Goal: Register for event/course

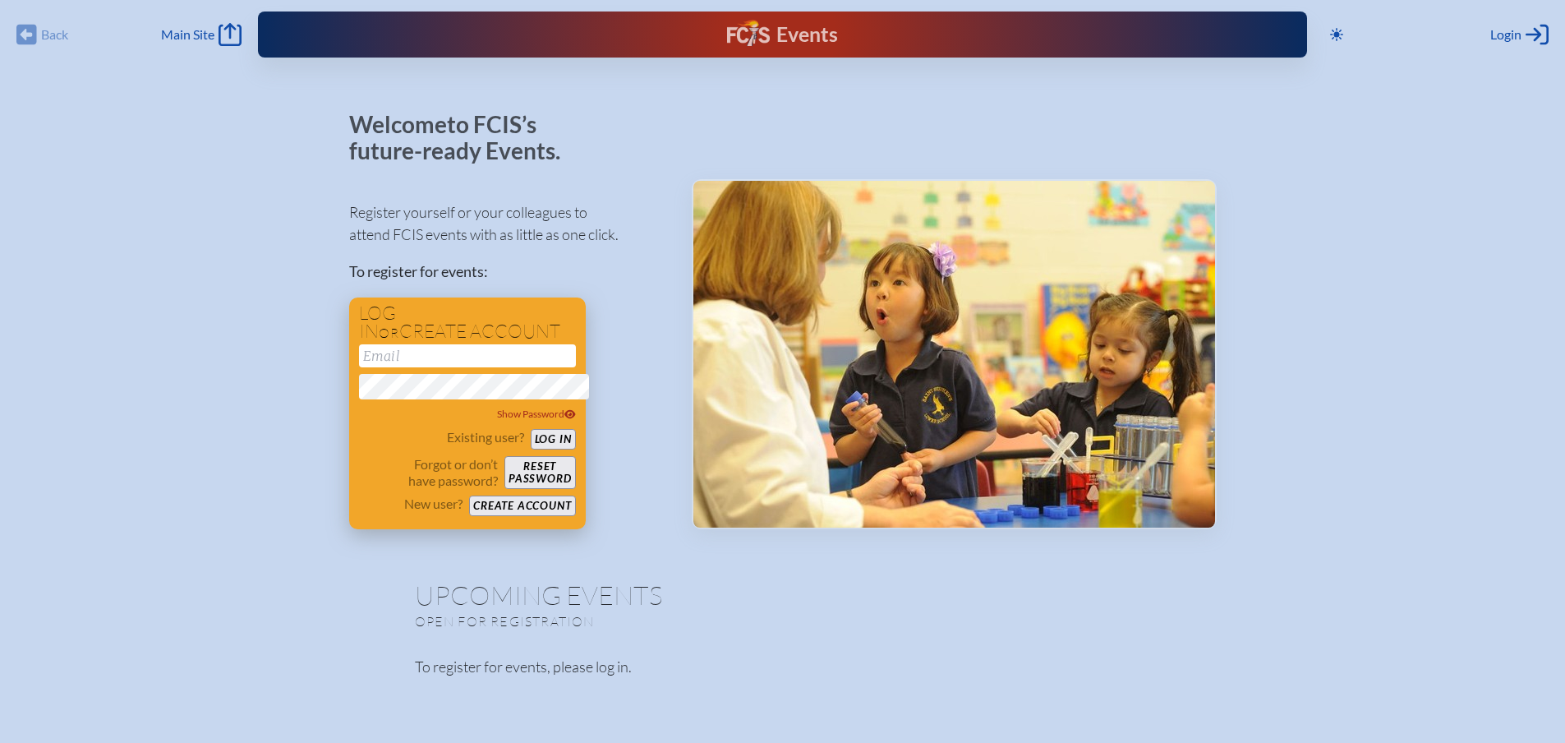
click at [373, 367] on input "email" at bounding box center [467, 355] width 217 height 23
type input "[PERSON_NAME][EMAIL_ADDRESS][PERSON_NAME][DOMAIN_NAME]"
click at [565, 419] on icon at bounding box center [571, 414] width 12 height 10
click at [492, 516] on button "Create account" at bounding box center [522, 506] width 106 height 21
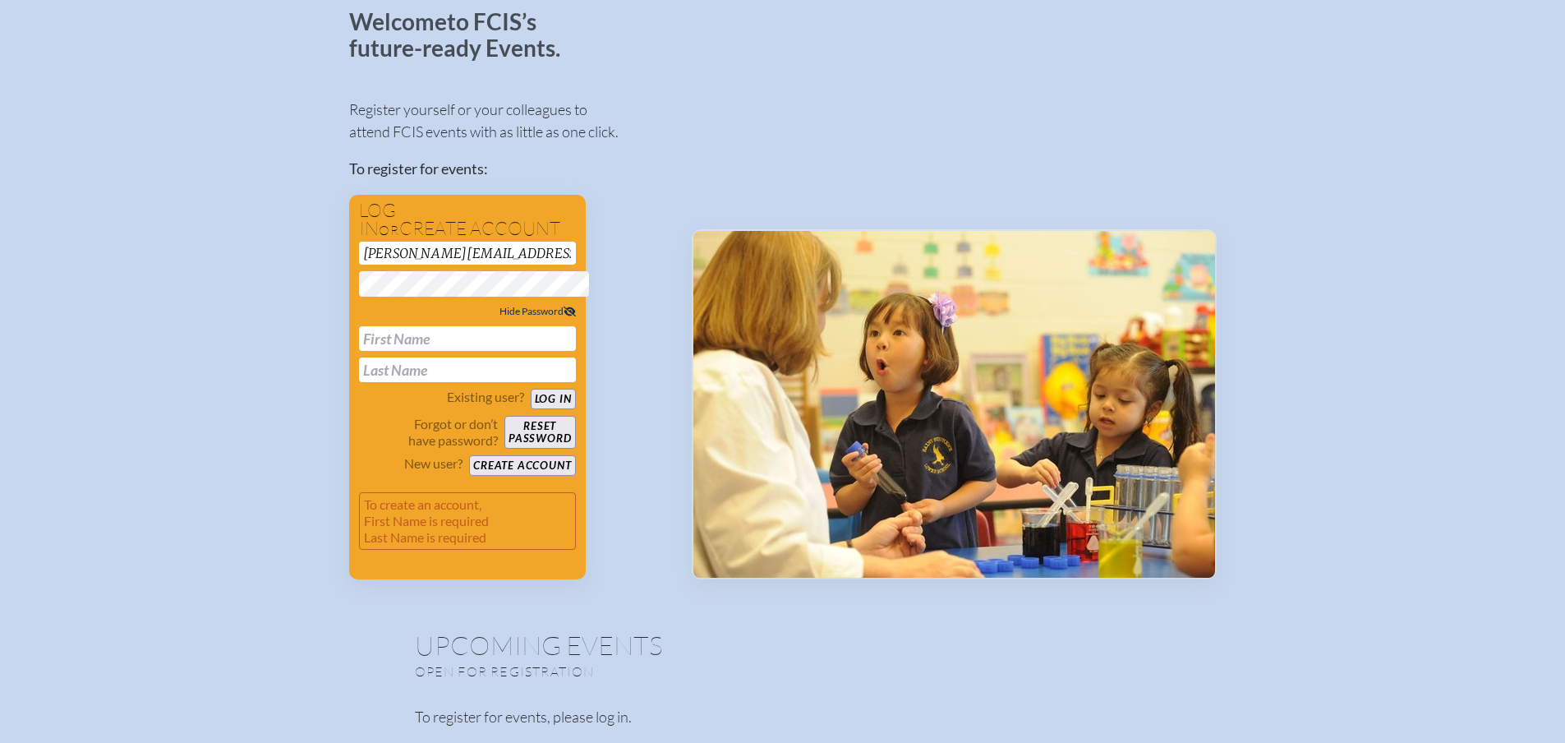
scroll to position [164, 0]
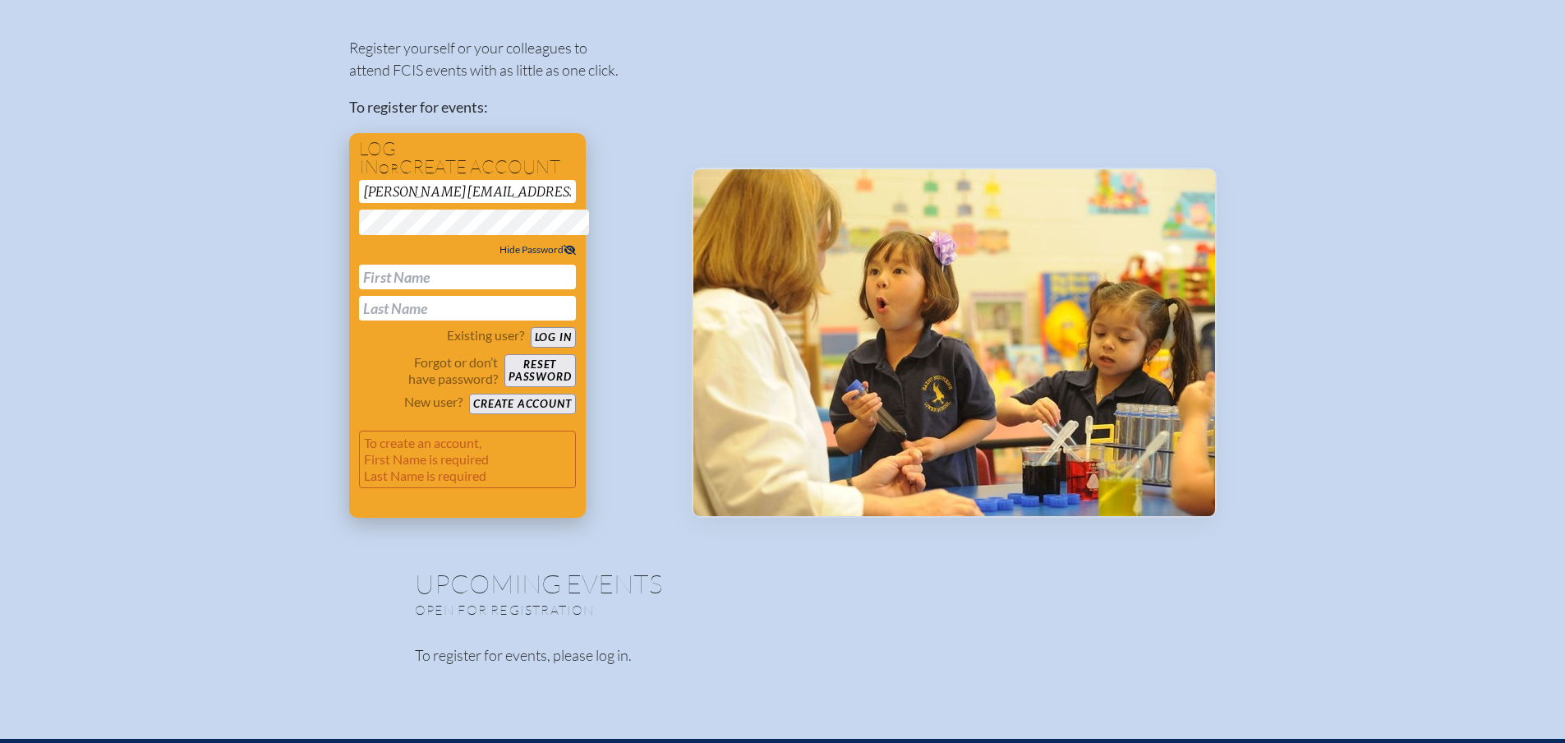
click at [359, 477] on p "To create an account, First Name is required Last Name is required" at bounding box center [467, 460] width 217 height 58
click at [359, 289] on input "text" at bounding box center [467, 277] width 217 height 25
type input "[PERSON_NAME]"
click at [528, 414] on button "Create account" at bounding box center [522, 404] width 106 height 21
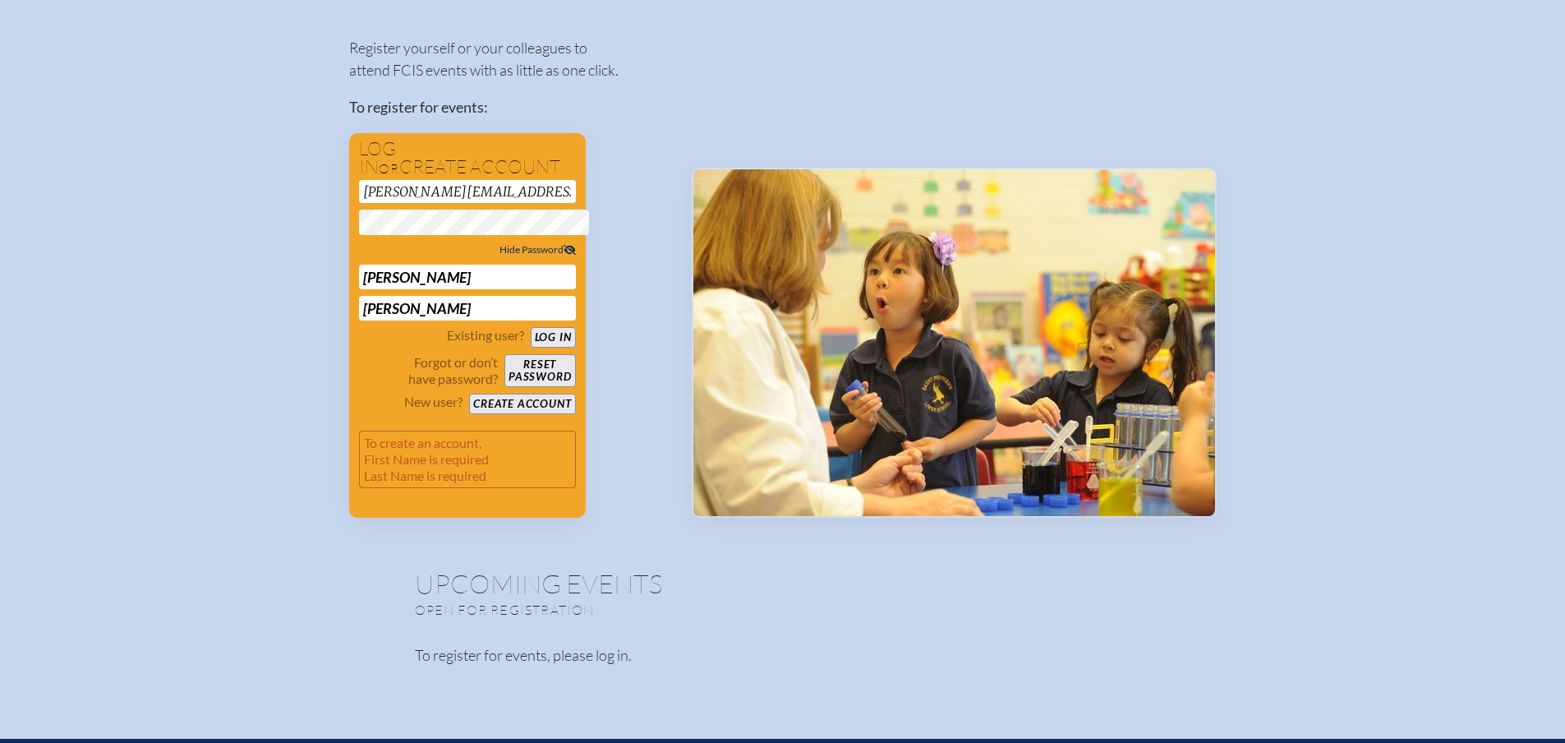
scroll to position [73, 0]
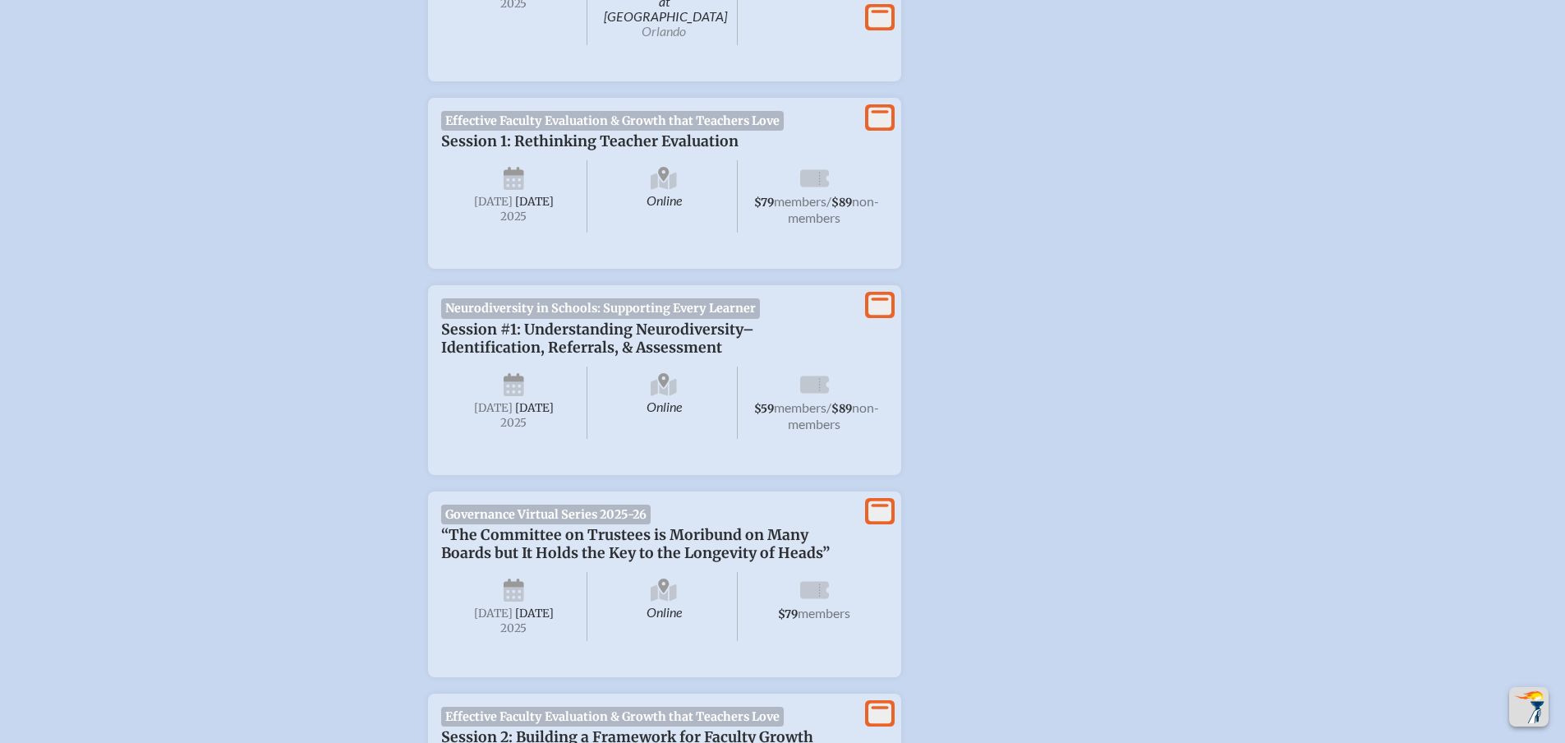
scroll to position [822, 0]
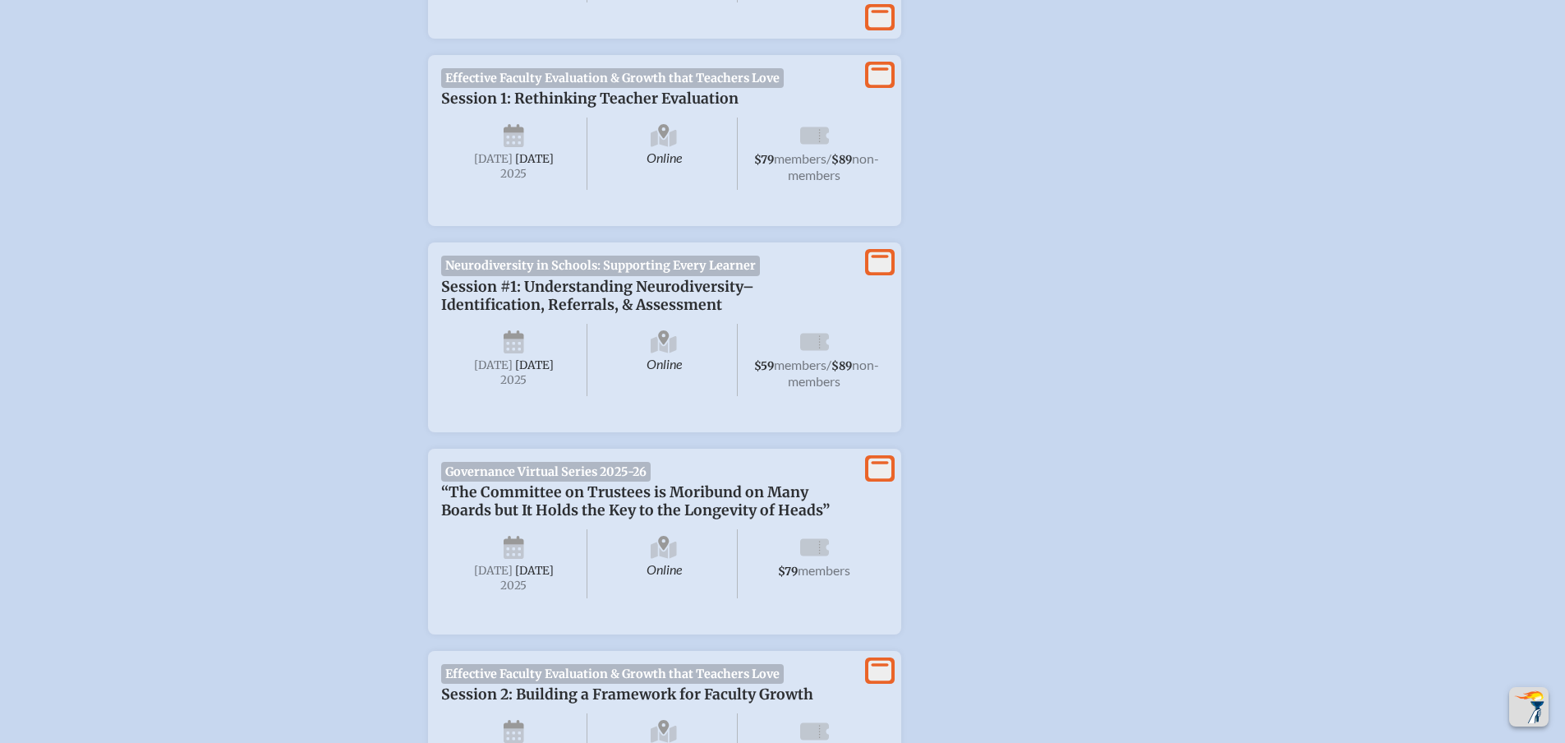
click at [568, 108] on p "Session 1: Rethinking Teacher Evaluation" at bounding box center [648, 99] width 414 height 18
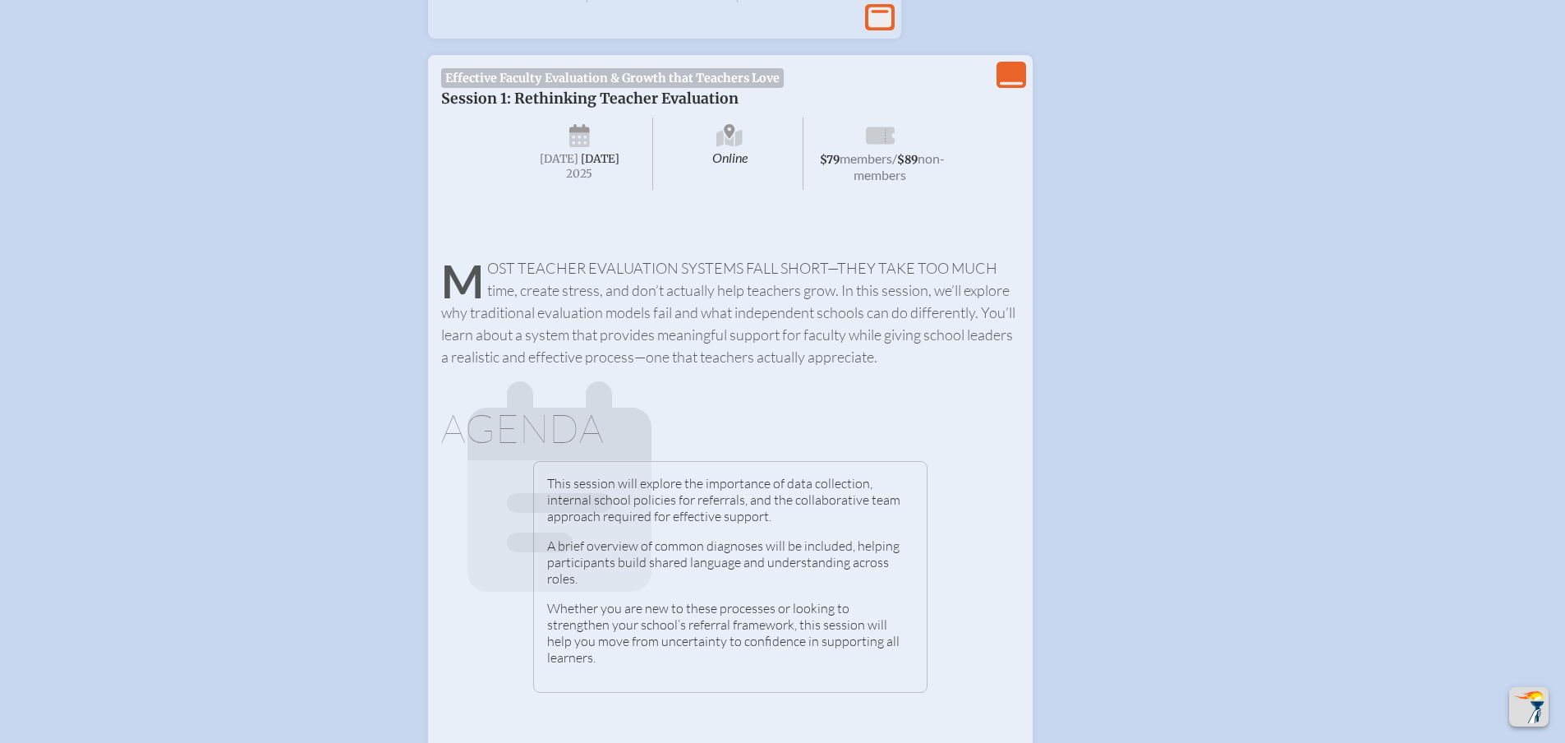
click at [640, 190] on span "Tuesday , September 16th , 2025" at bounding box center [580, 154] width 147 height 72
click at [1023, 85] on icon at bounding box center [1011, 83] width 23 height 3
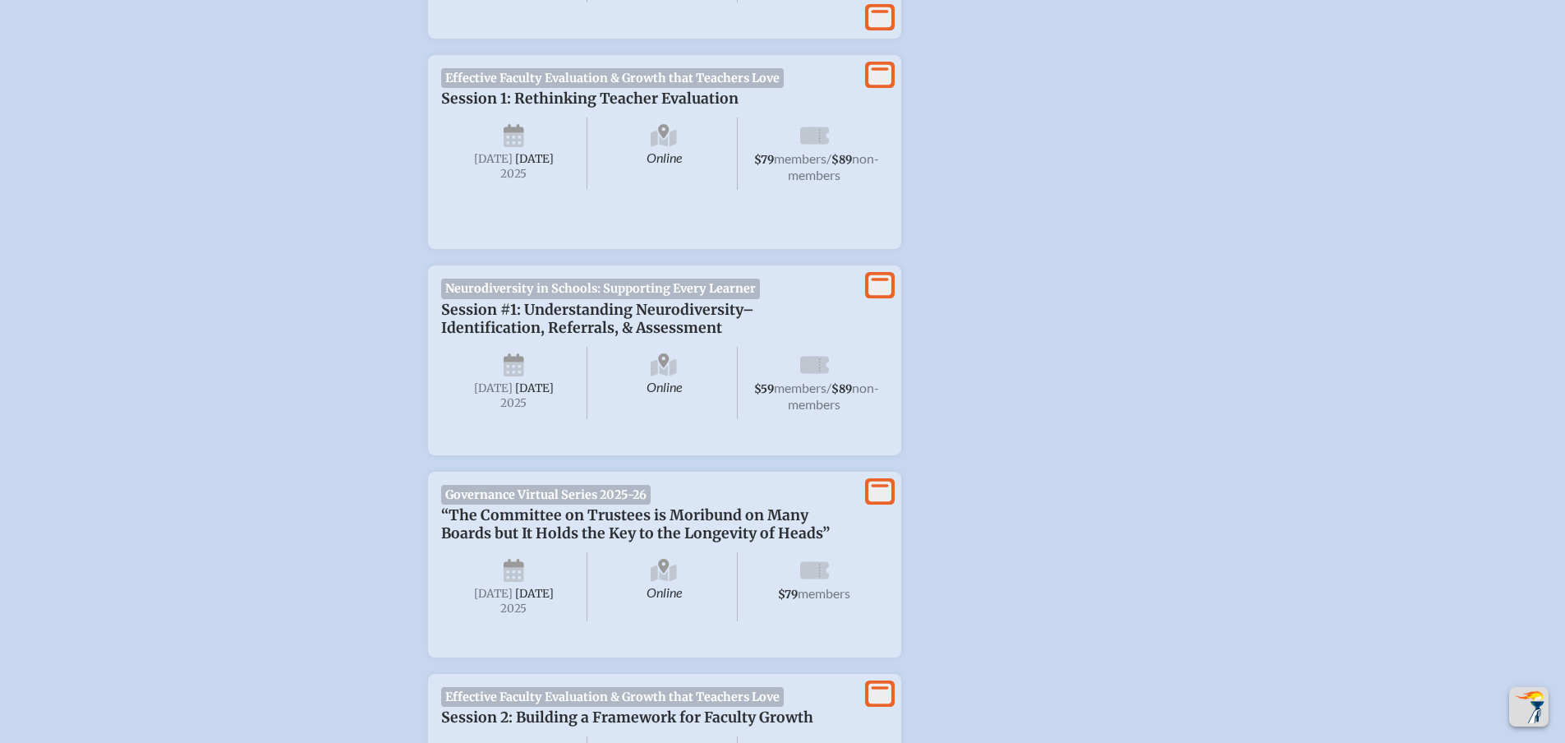
scroll to position [892, 0]
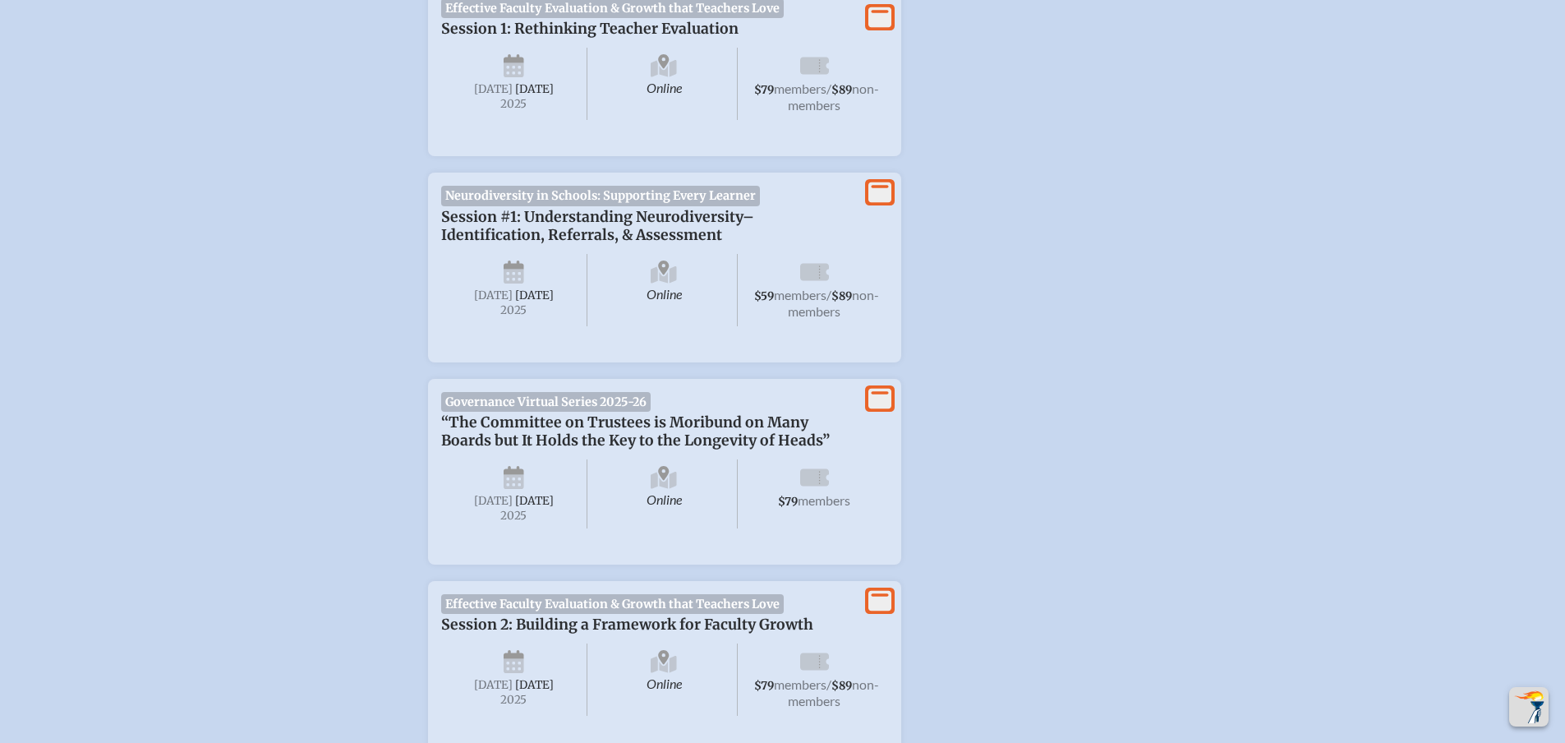
click at [701, 85] on span "Online" at bounding box center [664, 84] width 147 height 72
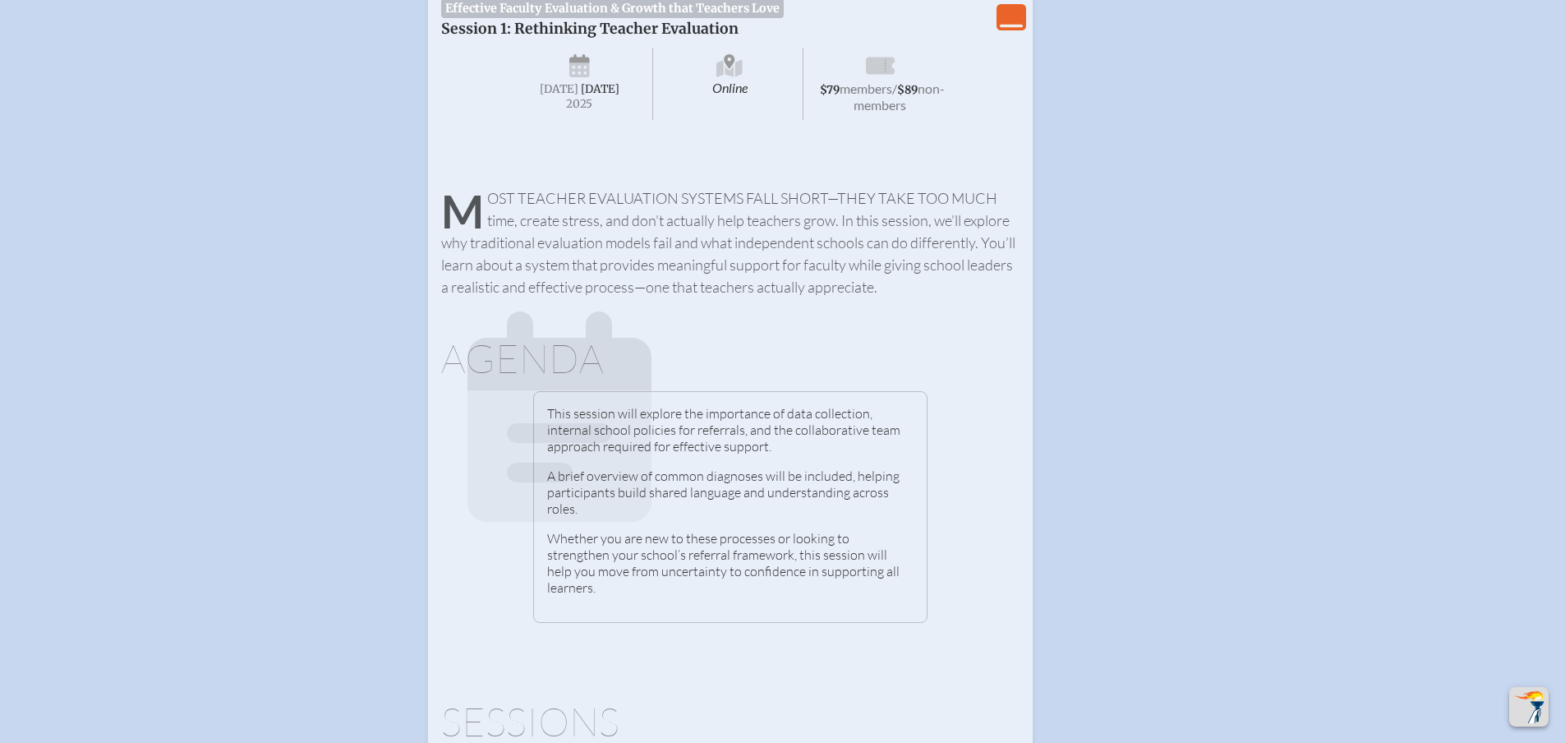
click at [660, 38] on p "Session 1: Rethinking Teacher Evaluation" at bounding box center [648, 29] width 414 height 18
click at [652, 18] on span "Effective Faculty Evaluation & Growth that Teachers Love" at bounding box center [612, 8] width 343 height 20
click at [455, 38] on p "Session 1: Rethinking Teacher Evaluation" at bounding box center [648, 29] width 414 height 18
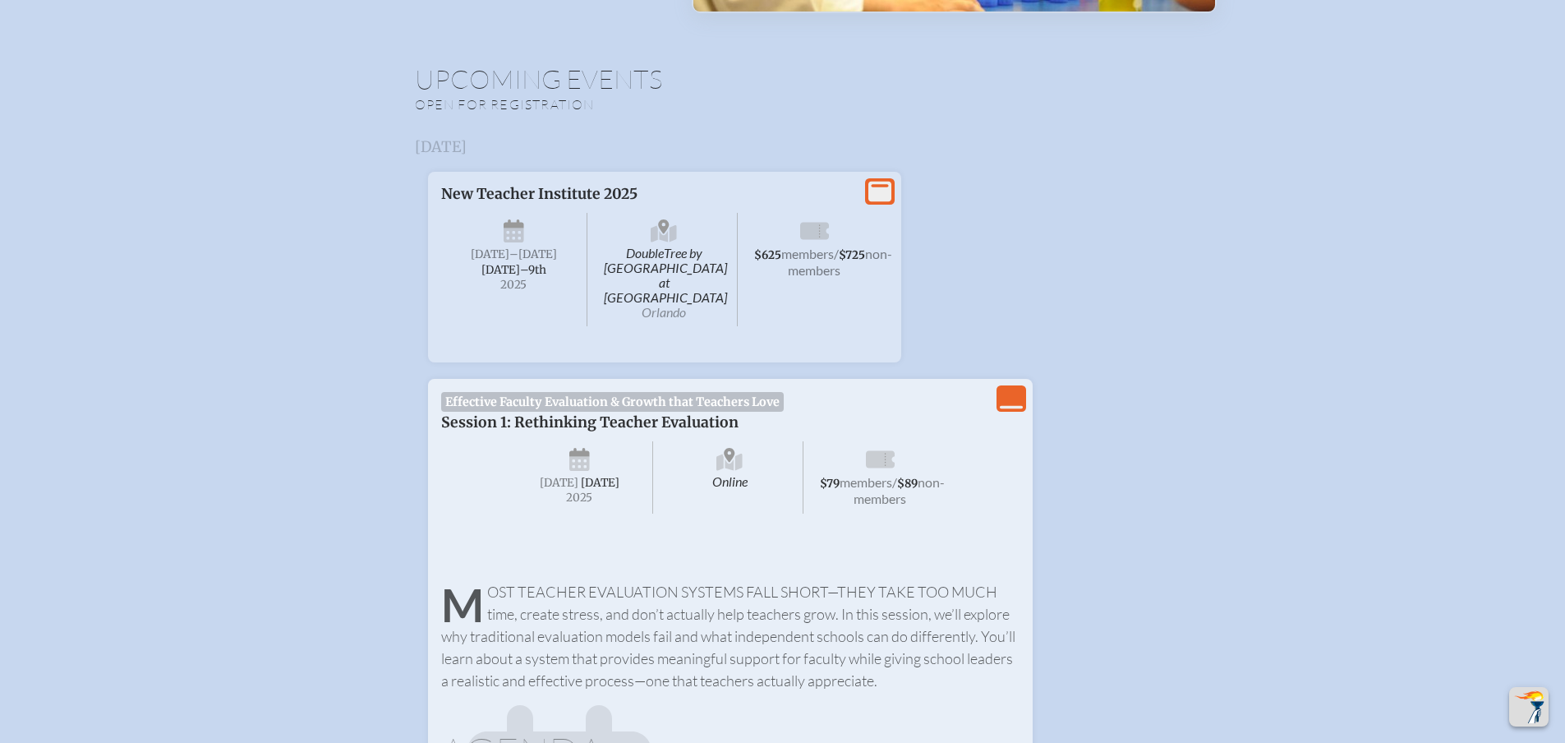
scroll to position [645, 0]
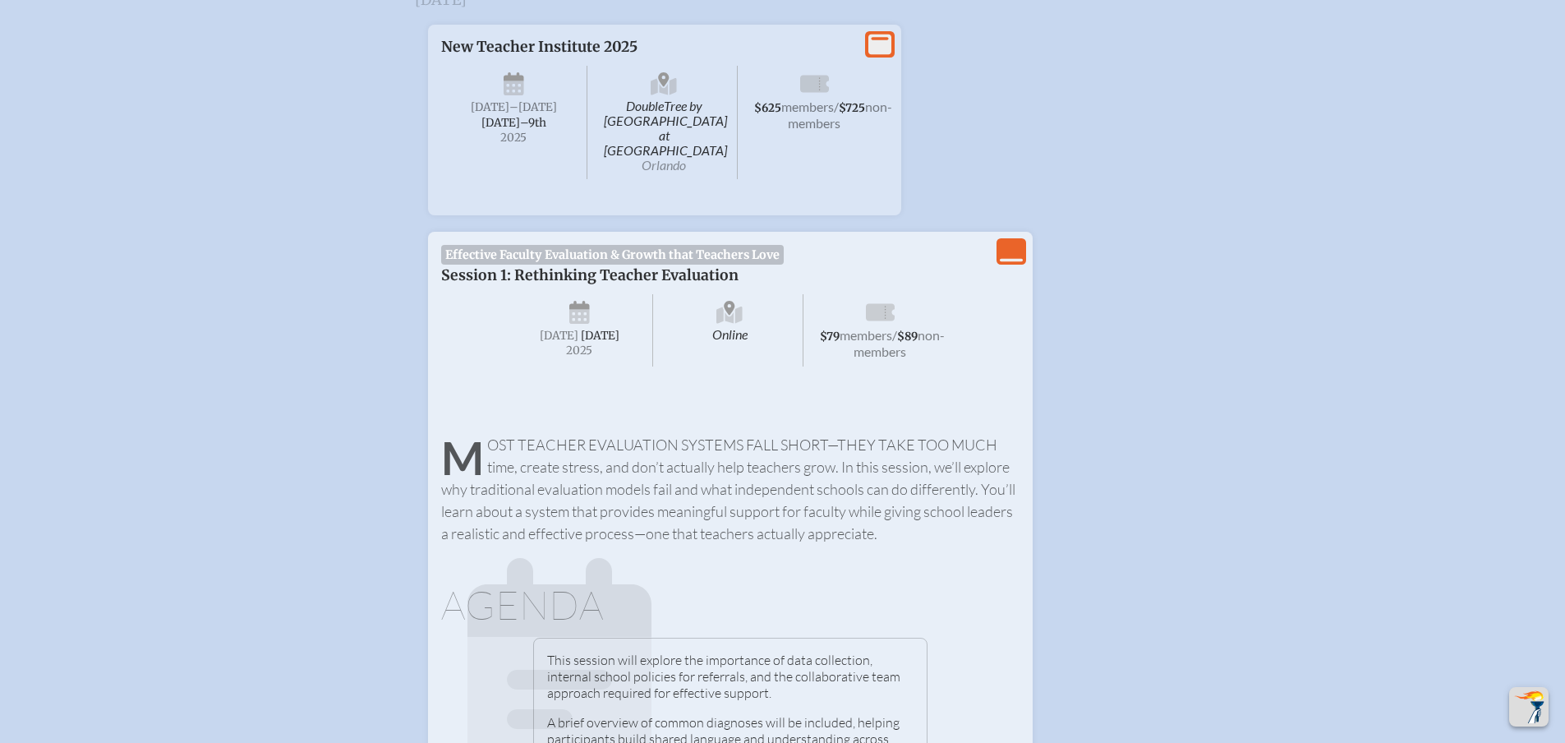
click at [1023, 263] on icon "View Less" at bounding box center [1011, 251] width 23 height 23
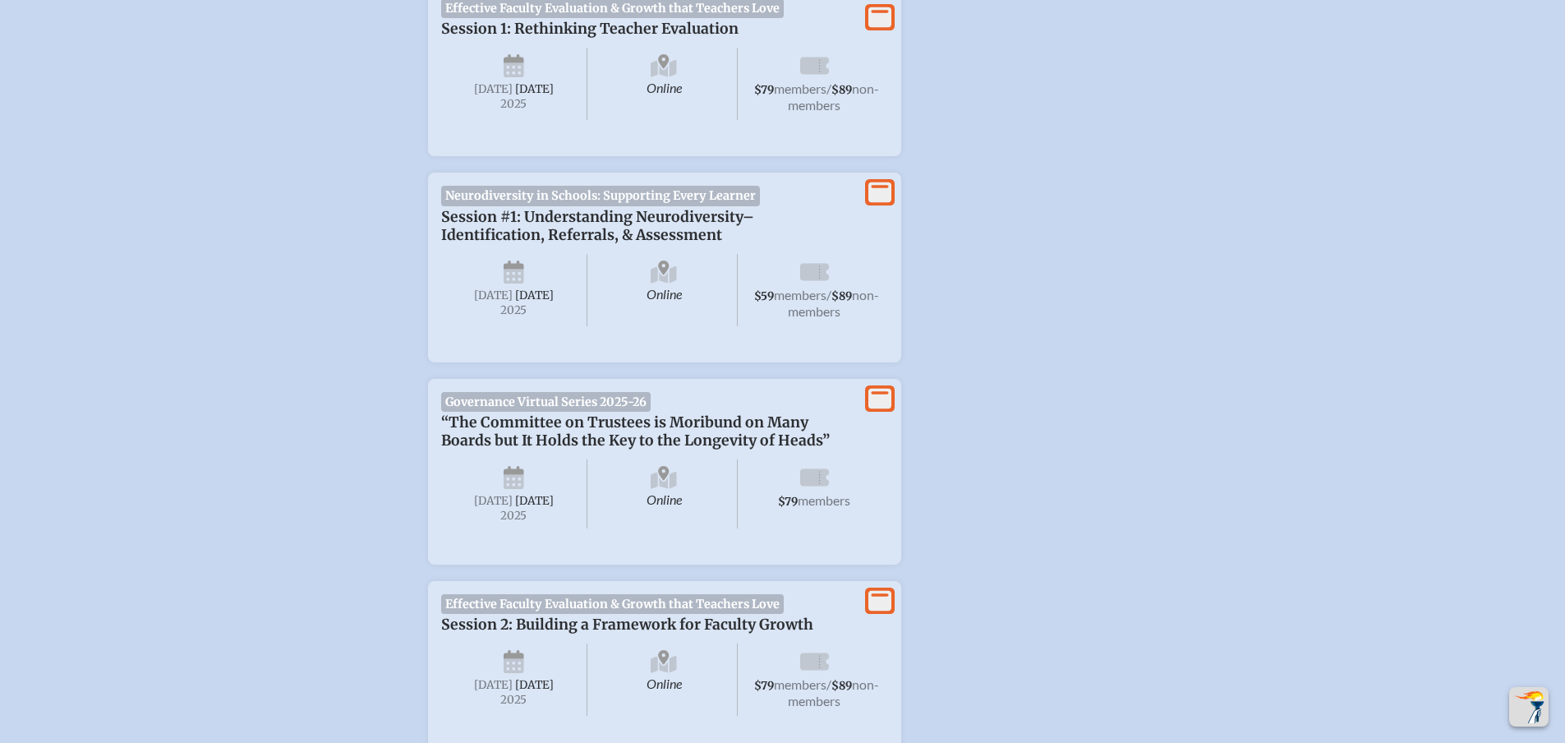
click at [1164, 288] on li "View More Neurodiversity in Schools: Supporting Every Learner Session #1: Under…" at bounding box center [783, 260] width 763 height 202
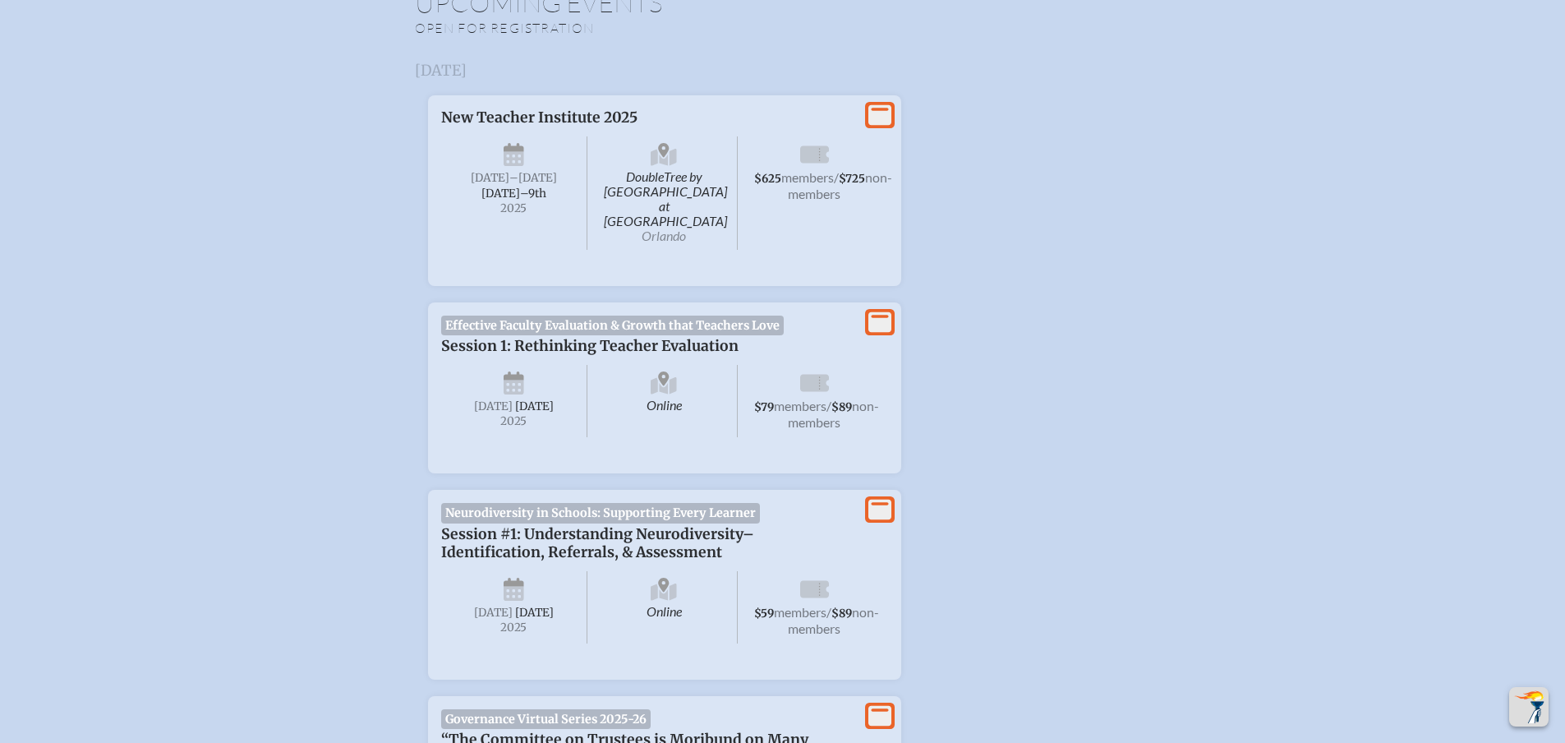
scroll to position [575, 0]
click at [510, 334] on span "Effective Faculty Evaluation & Growth that Teachers Love" at bounding box center [612, 325] width 343 height 20
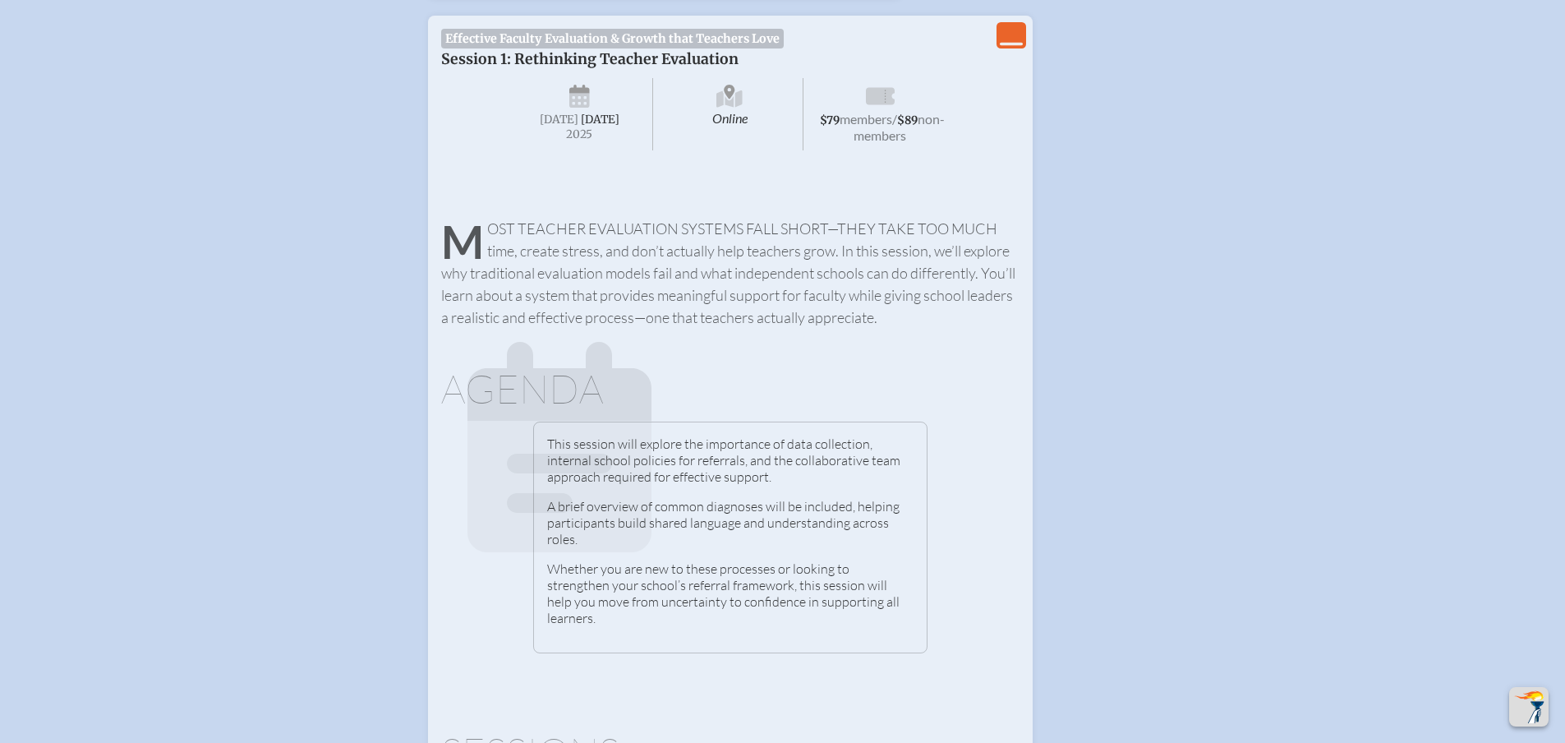
scroll to position [822, 0]
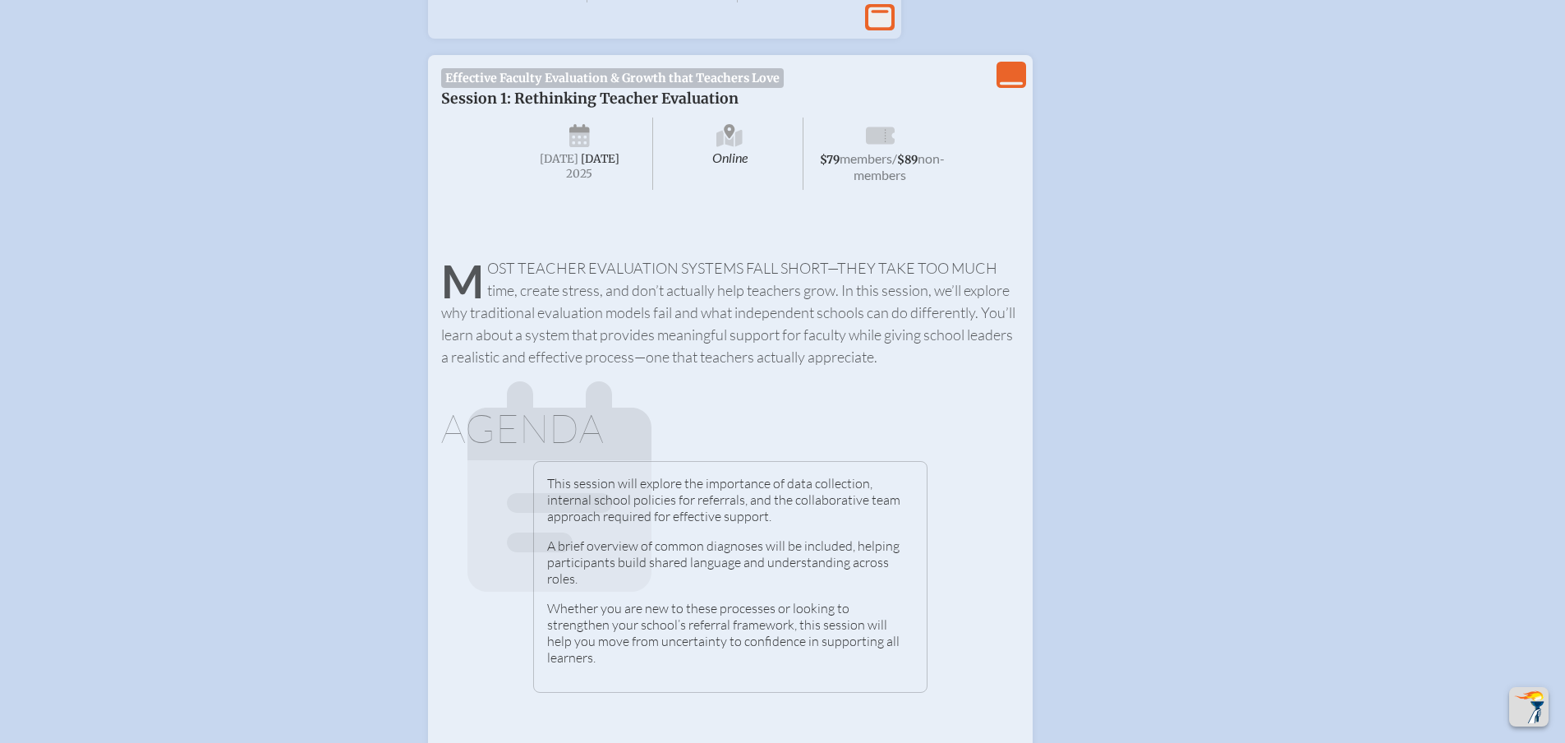
click at [586, 166] on span "[DATE]" at bounding box center [600, 159] width 39 height 14
click at [740, 188] on span "Online" at bounding box center [730, 154] width 147 height 72
click at [884, 166] on span "members" at bounding box center [866, 158] width 53 height 16
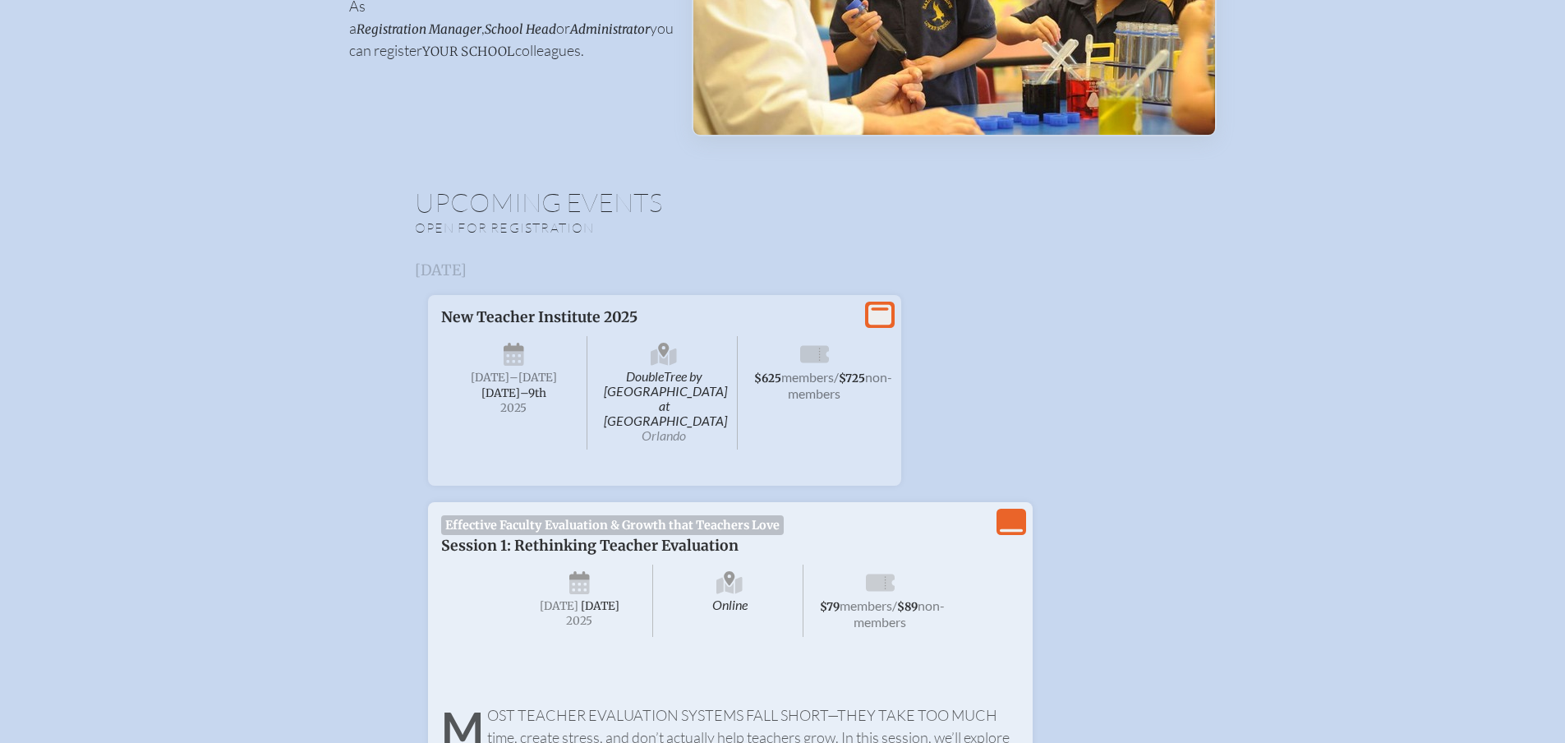
scroll to position [411, 0]
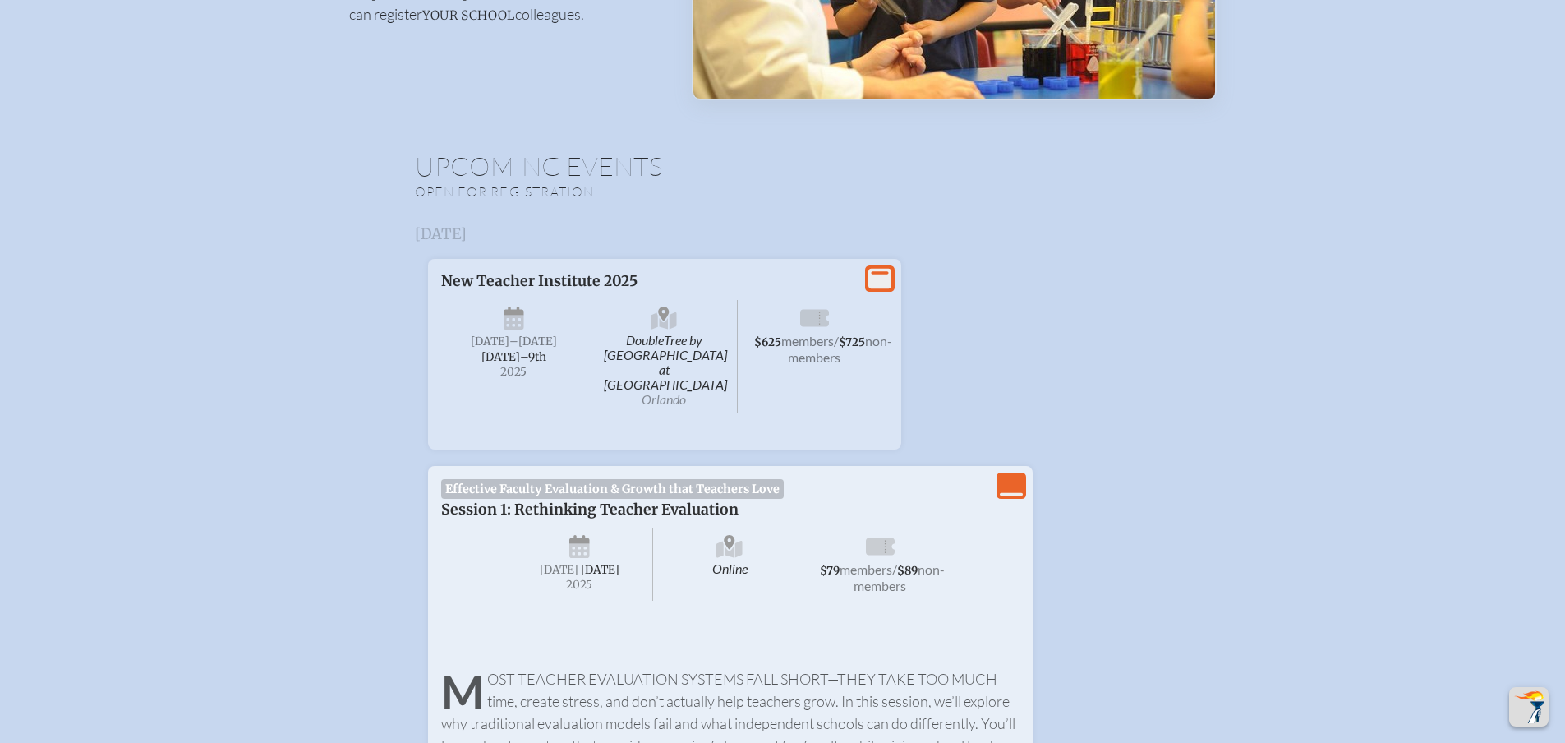
click at [1023, 497] on icon "View Less" at bounding box center [1011, 485] width 23 height 23
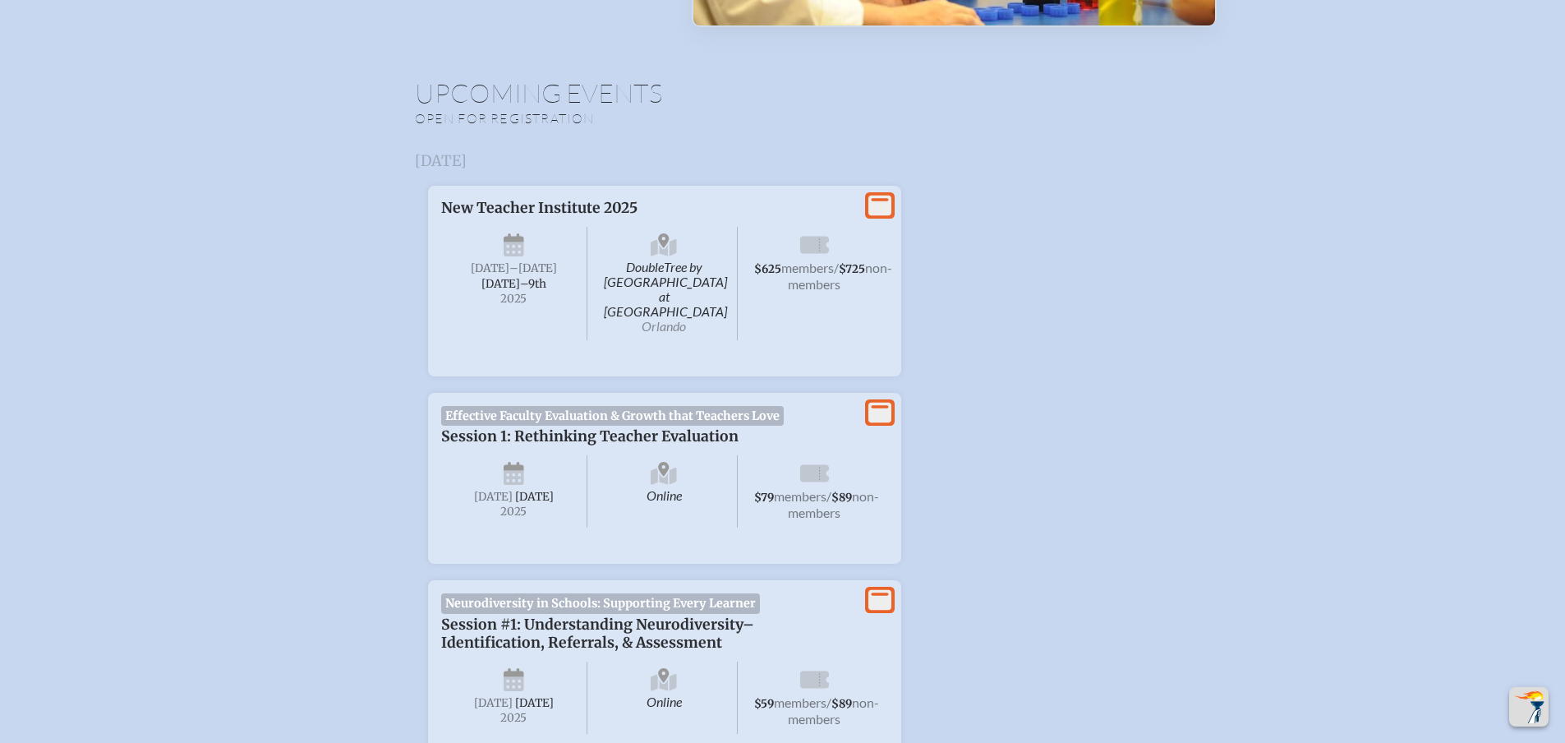
scroll to position [481, 0]
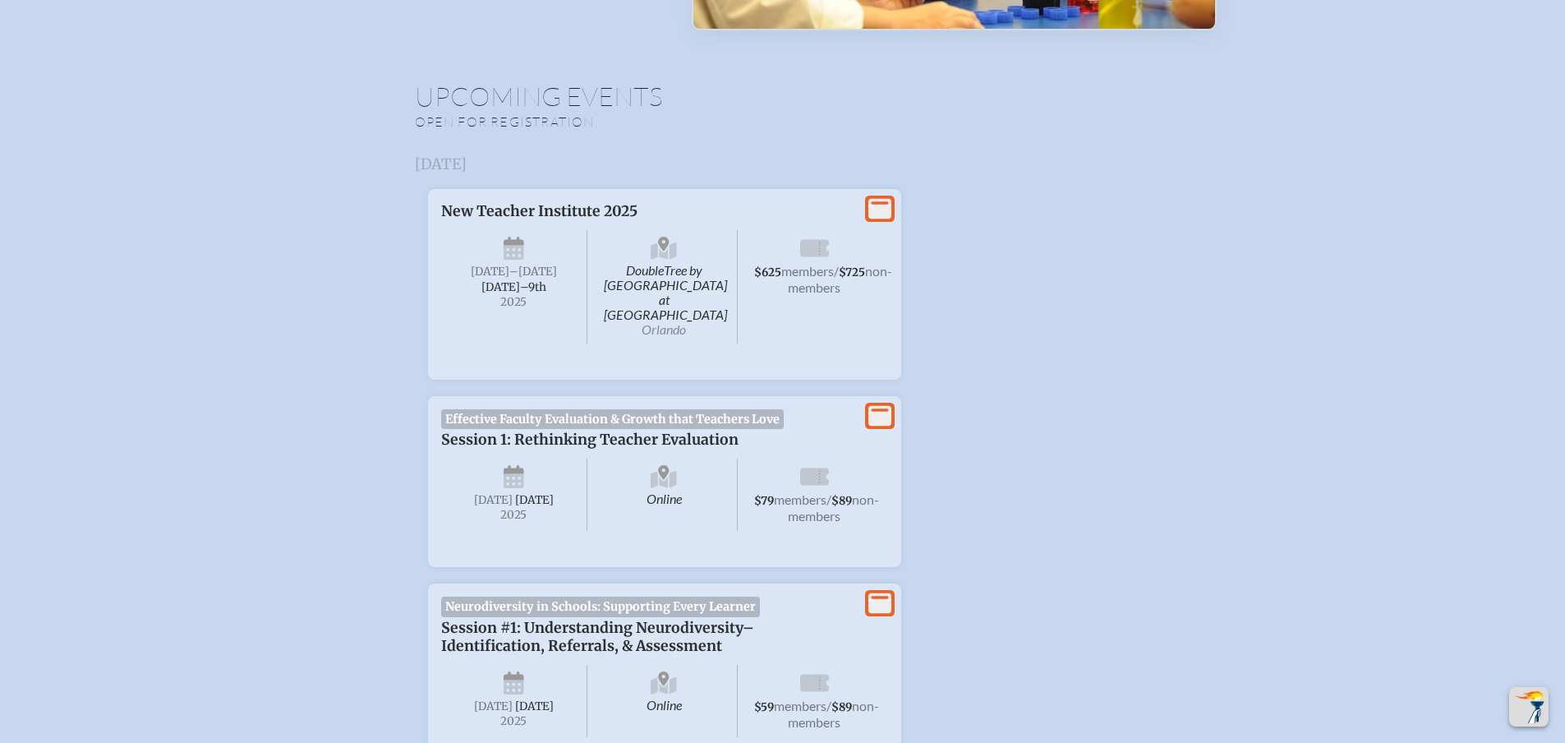
click at [539, 429] on span "Effective Faculty Evaluation & Growth that Teachers Love" at bounding box center [612, 419] width 343 height 20
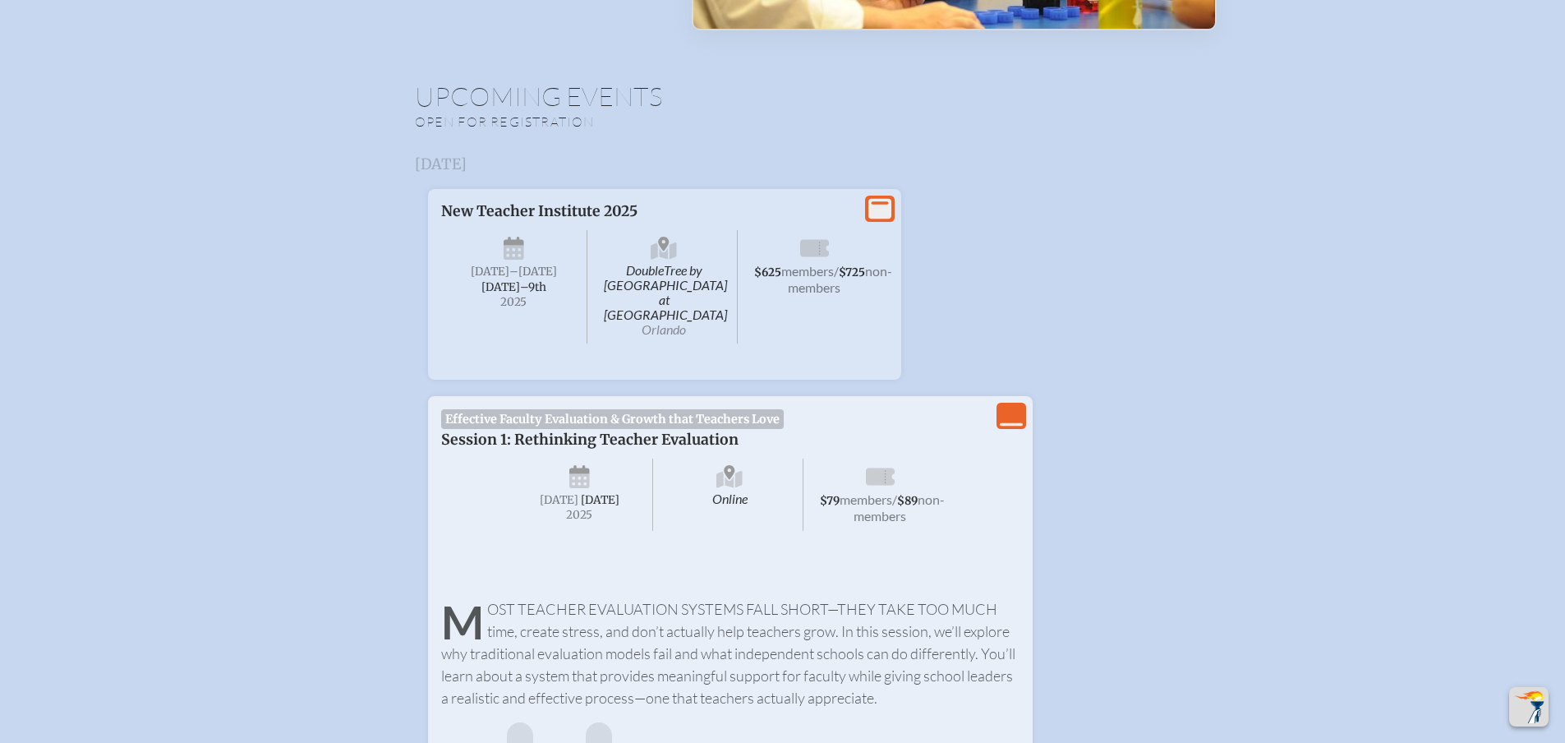
click at [539, 429] on span "Effective Faculty Evaluation & Growth that Teachers Love" at bounding box center [612, 419] width 343 height 20
click at [892, 507] on span "members" at bounding box center [866, 499] width 53 height 16
click at [1023, 427] on icon "View Less" at bounding box center [1011, 415] width 23 height 23
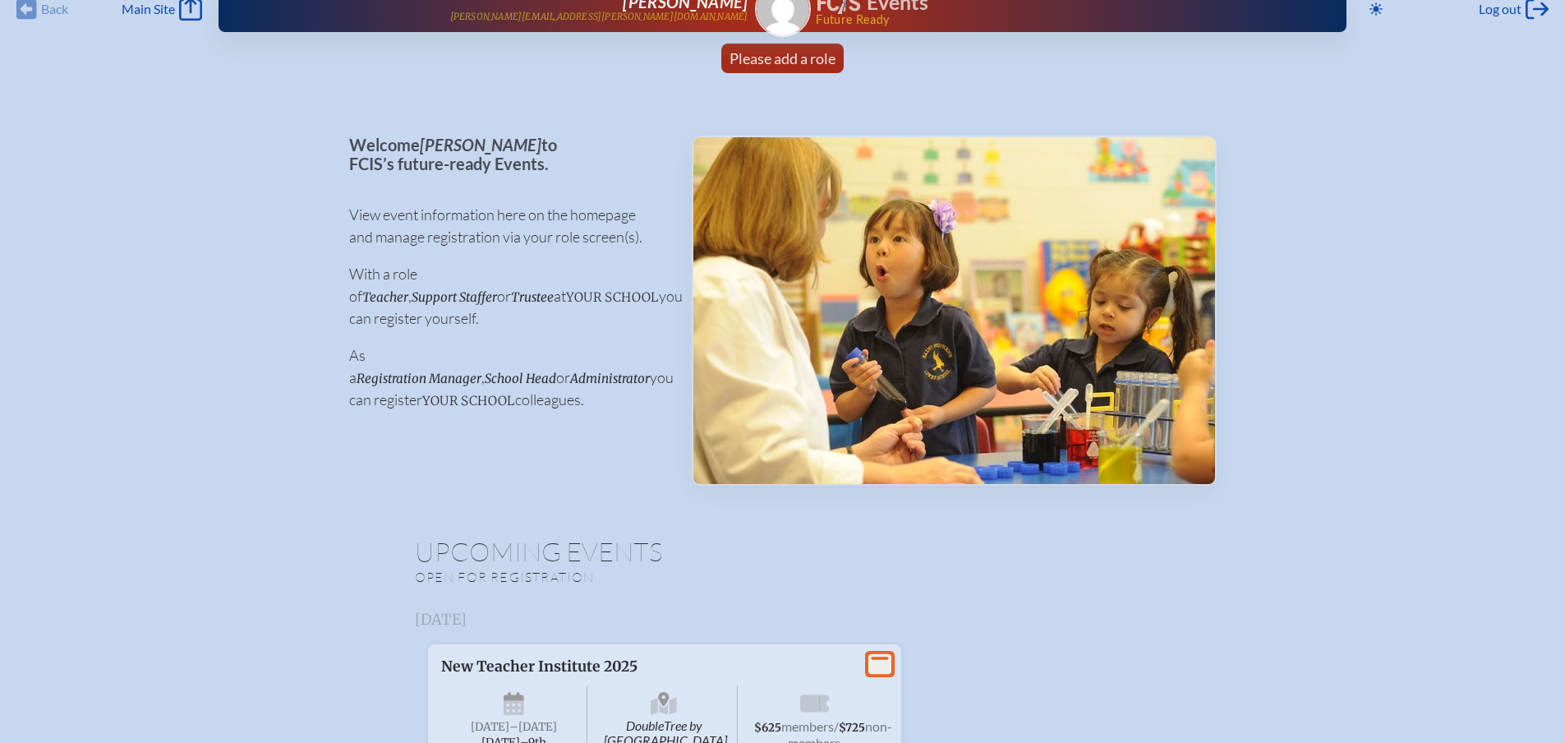
scroll to position [0, 0]
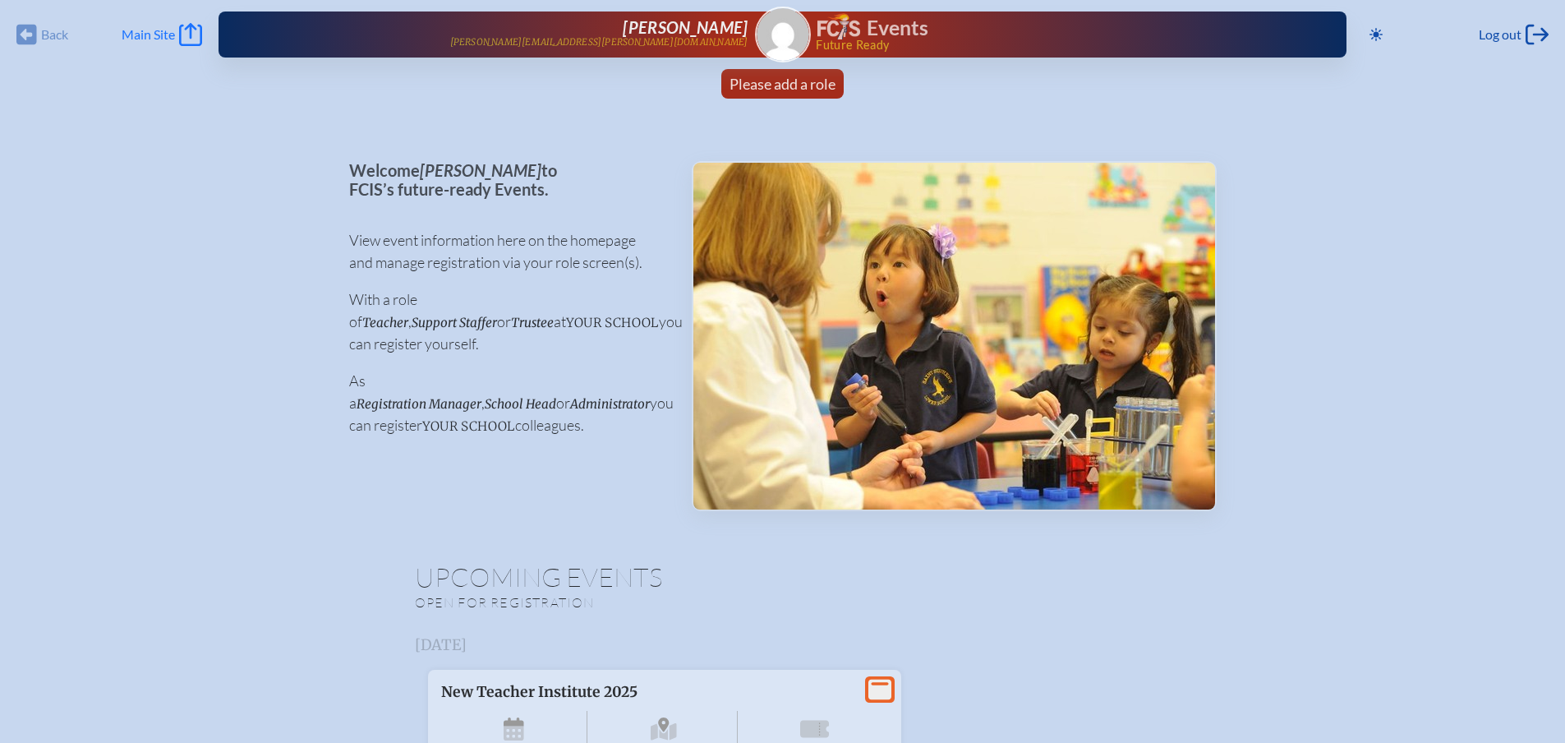
click at [201, 35] on icon "Main Site" at bounding box center [190, 34] width 23 height 23
click at [795, 99] on link "Please add a role" at bounding box center [782, 84] width 119 height 30
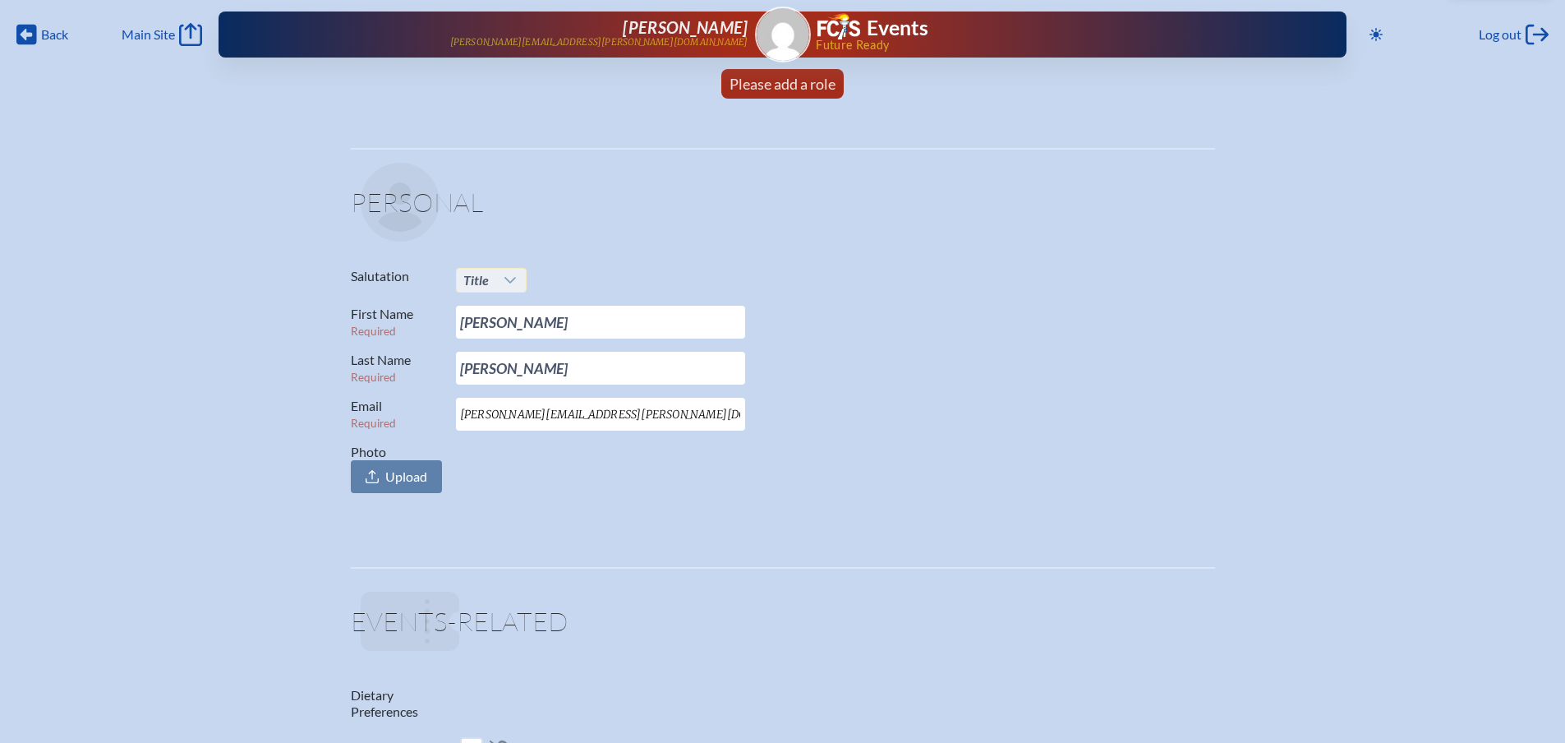
click at [504, 287] on icon at bounding box center [510, 280] width 13 height 13
click at [478, 344] on li "Mrs." at bounding box center [473, 348] width 75 height 23
click at [919, 410] on div "Salutation Mrs First Name Required Joanne Last Name Required McGuire Email Requ…" at bounding box center [783, 380] width 864 height 225
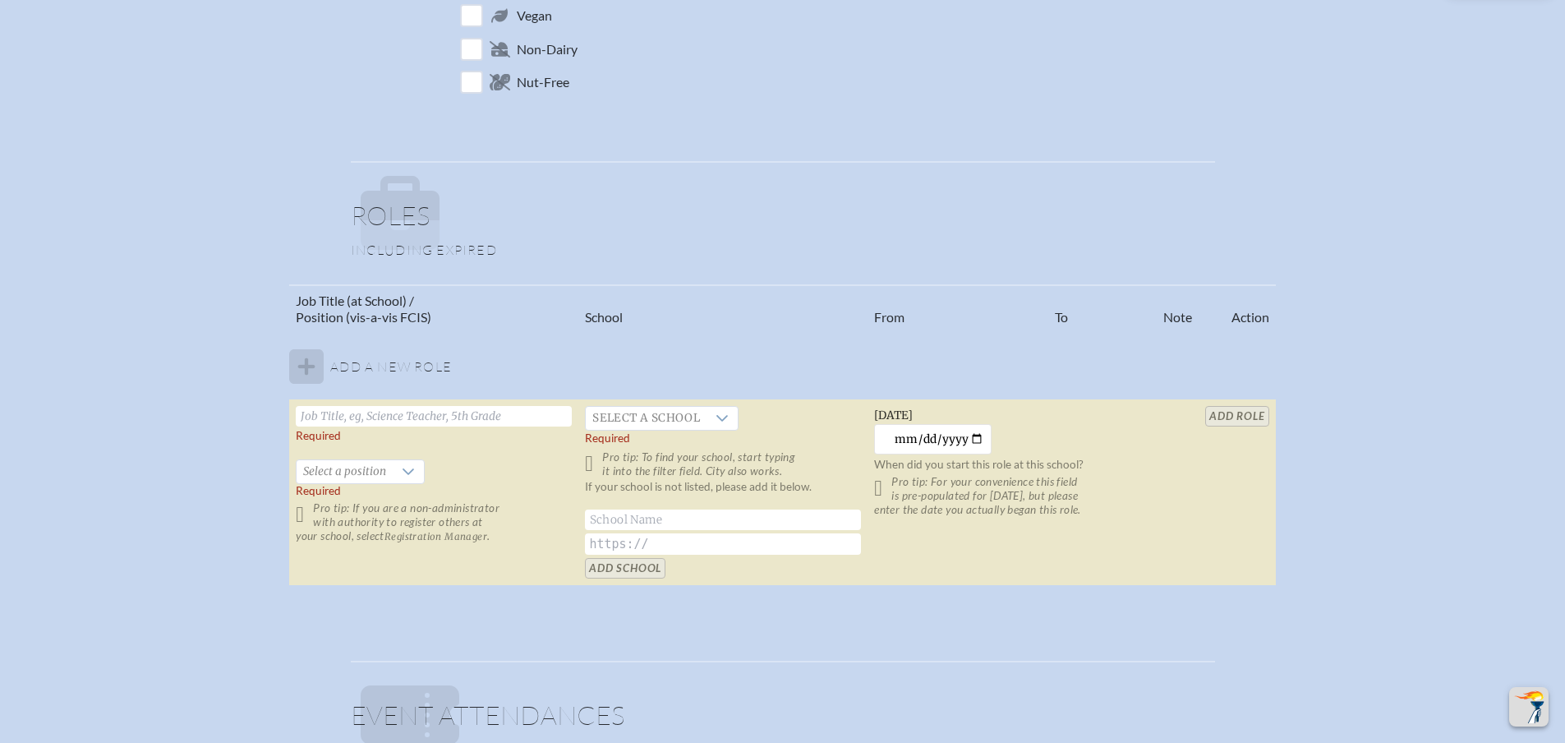
scroll to position [904, 0]
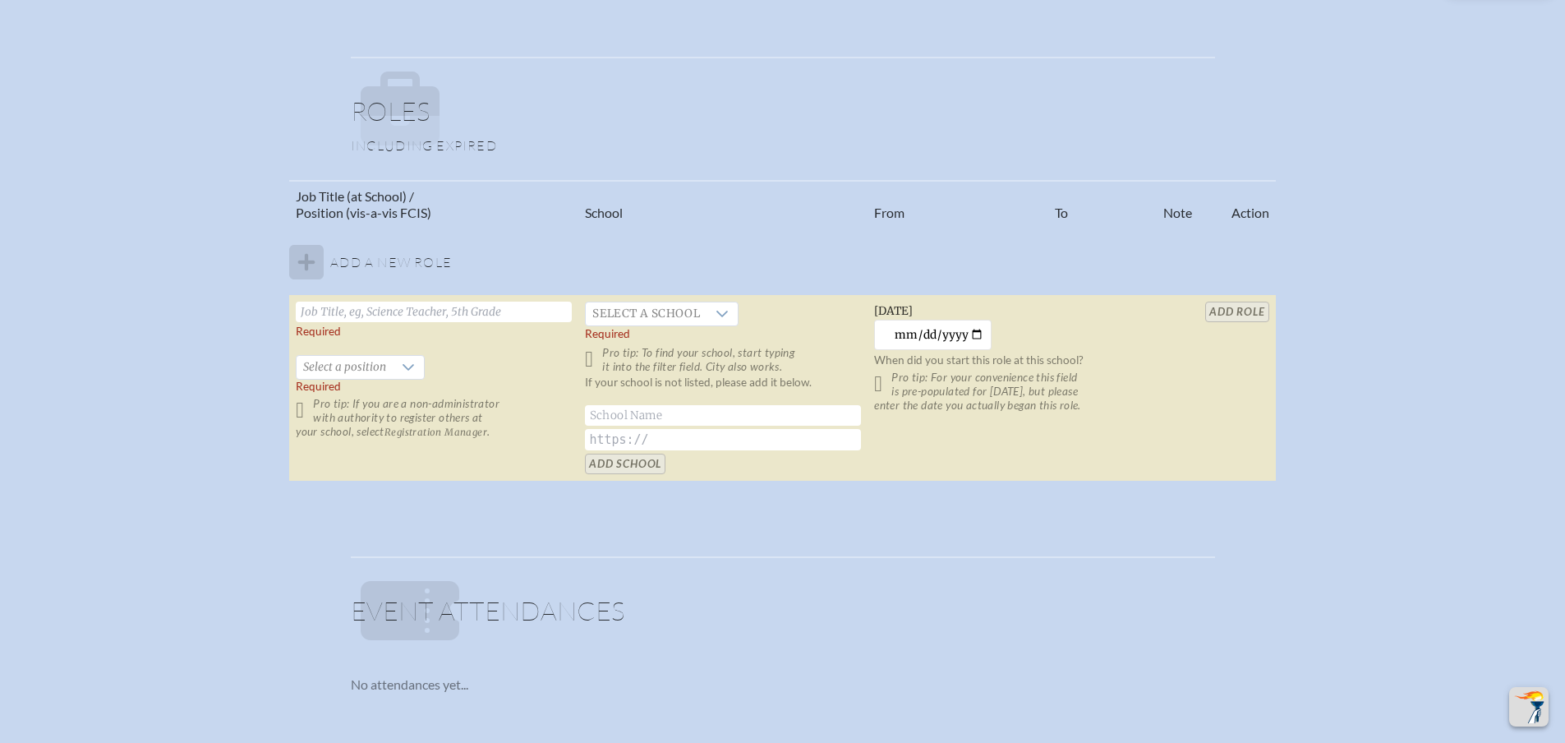
click at [296, 322] on input "text" at bounding box center [434, 312] width 276 height 21
type input "Elementary Assistant Principal"
click at [154, 349] on div "Job Title (at School) / Position (vis-a-vis FCIS) School From To Note Action Ad…" at bounding box center [783, 338] width 1536 height 316
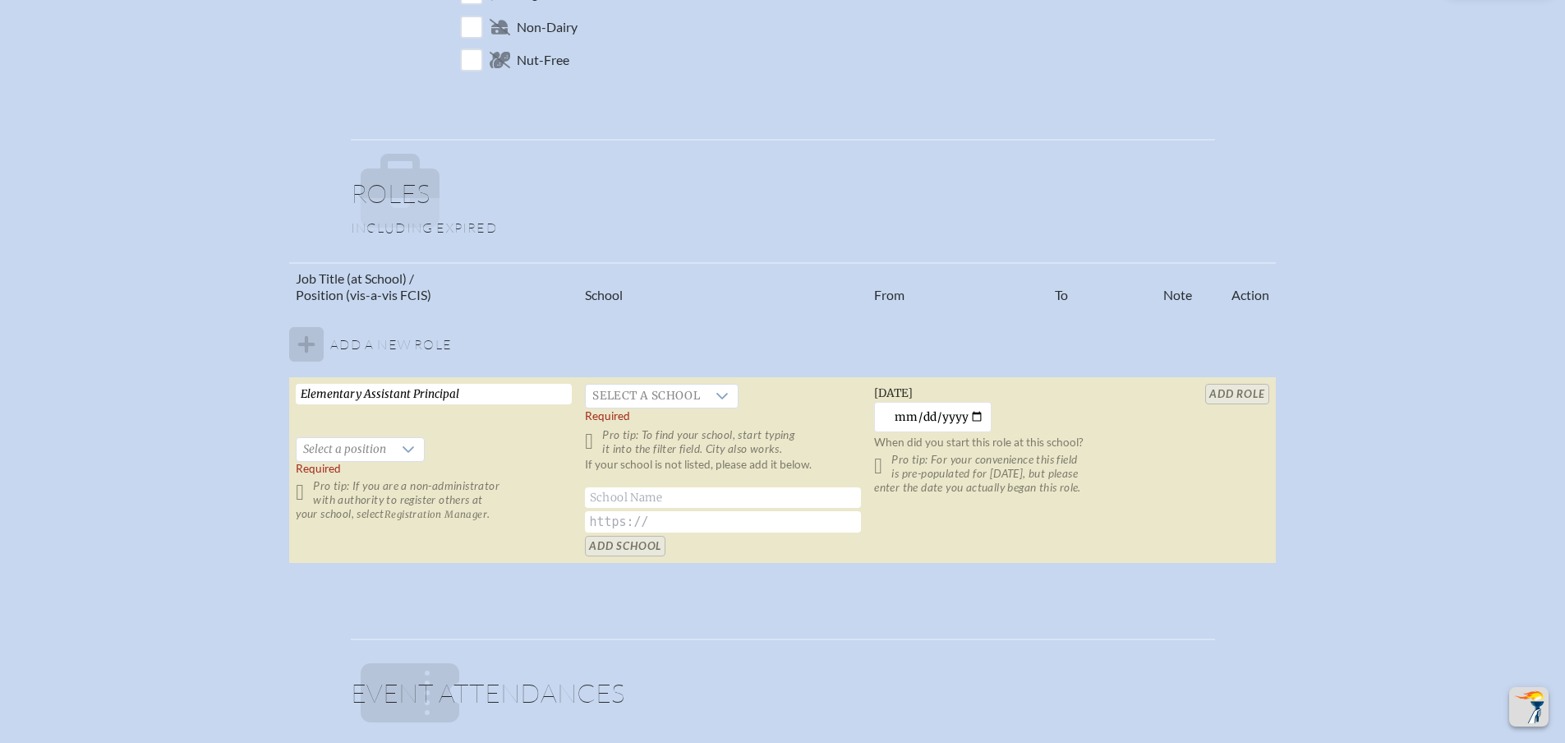
scroll to position [986, 0]
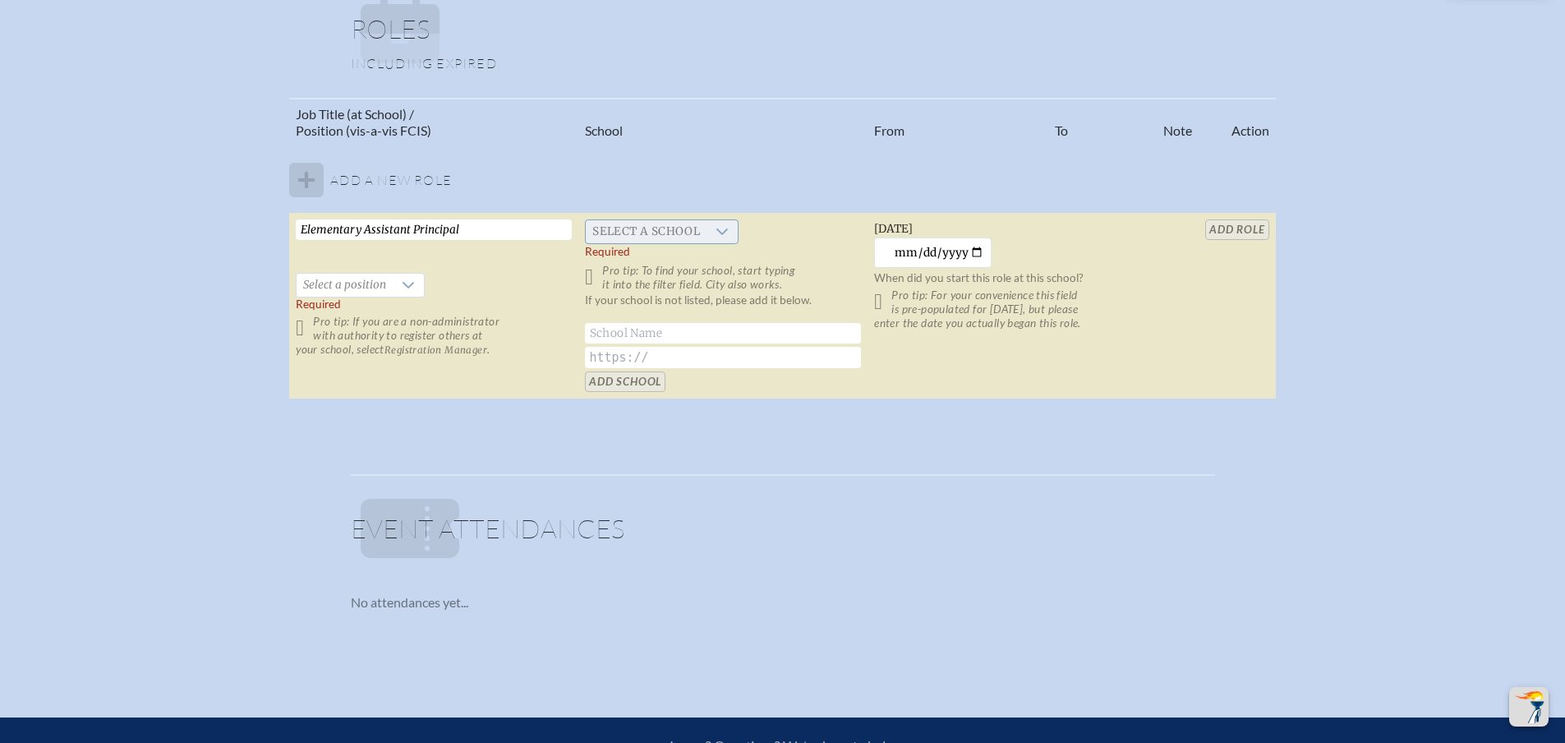
click at [717, 235] on icon at bounding box center [723, 231] width 12 height 7
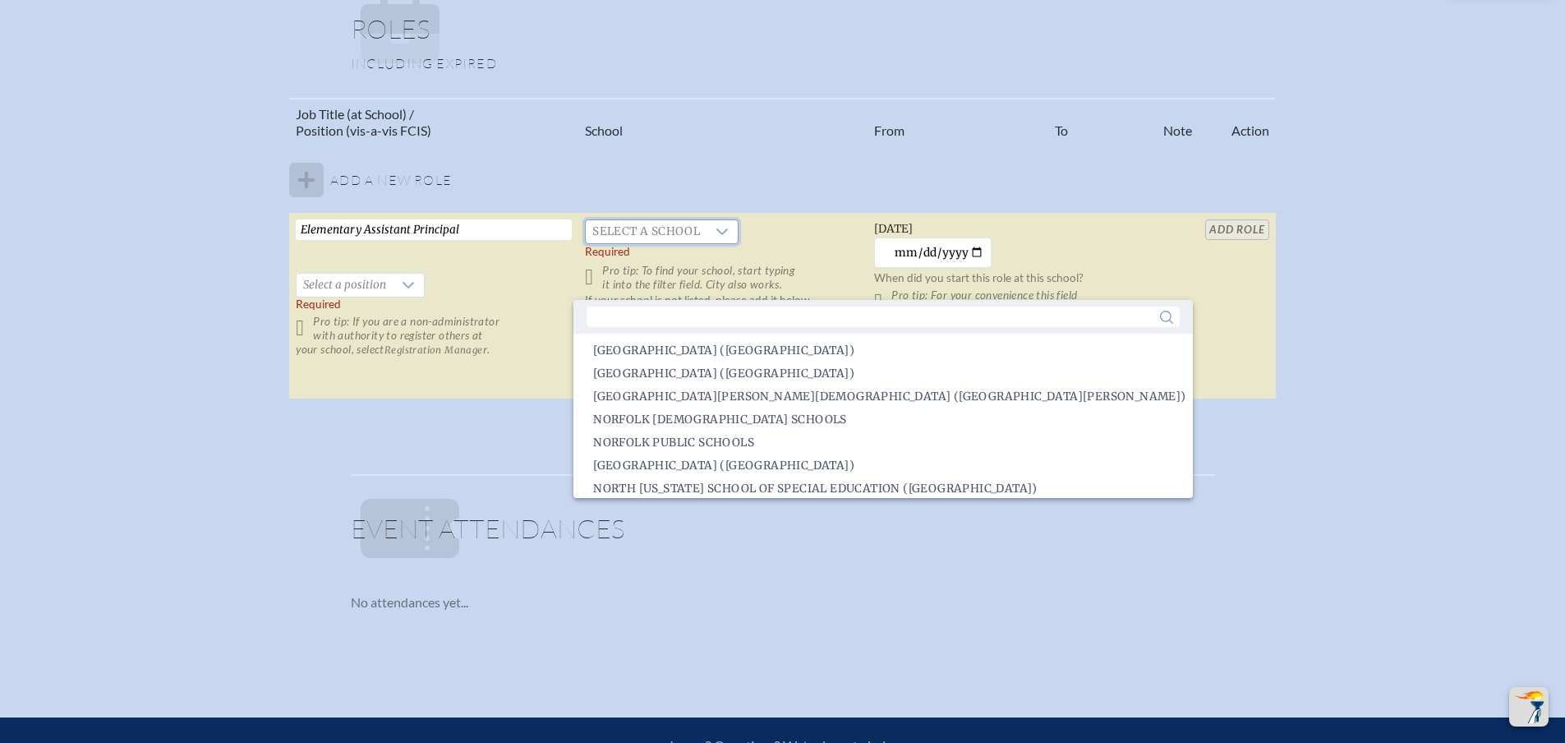
scroll to position [2054, 0]
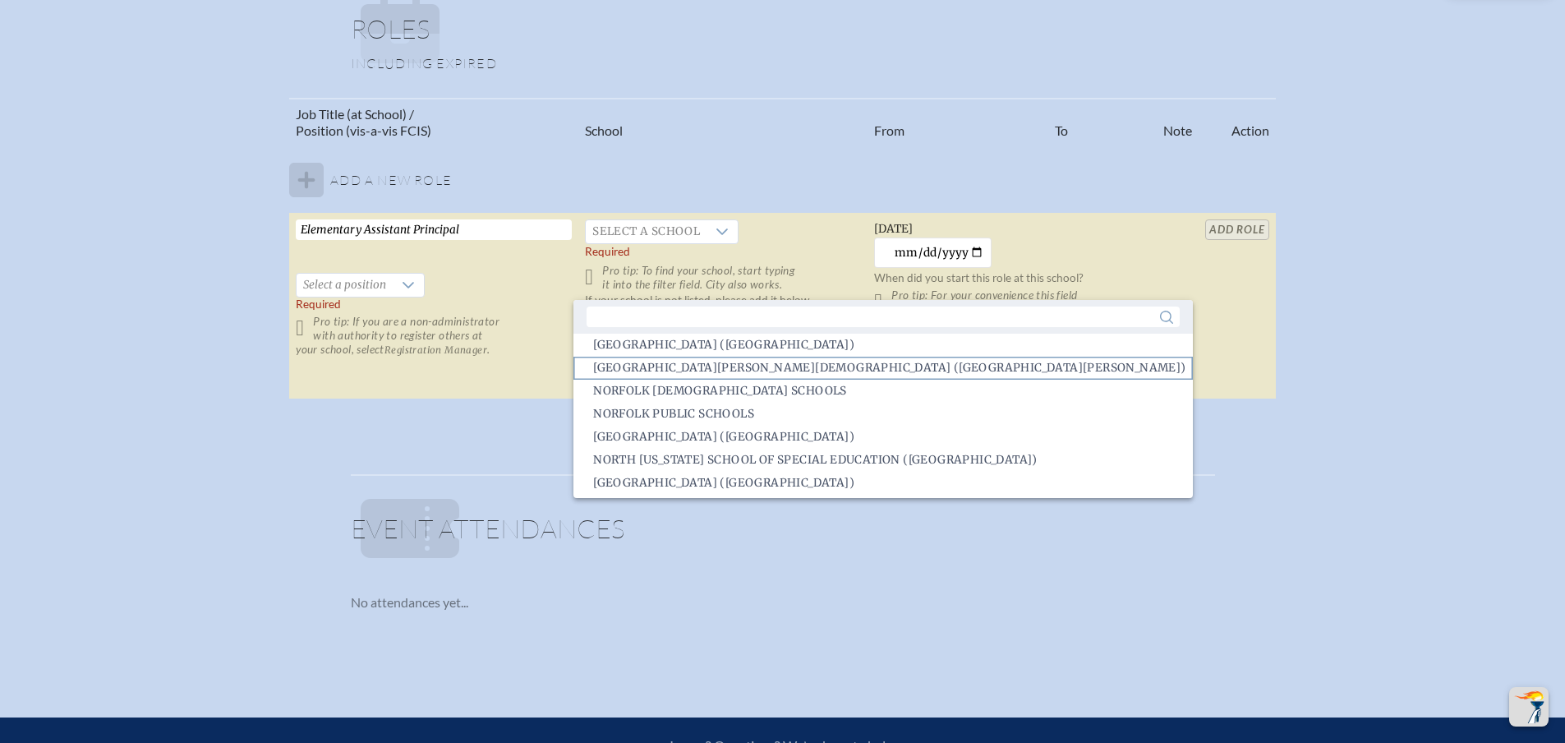
click at [691, 376] on span "Mount Dora Christian Academy (Mount Dora)" at bounding box center [889, 368] width 592 height 16
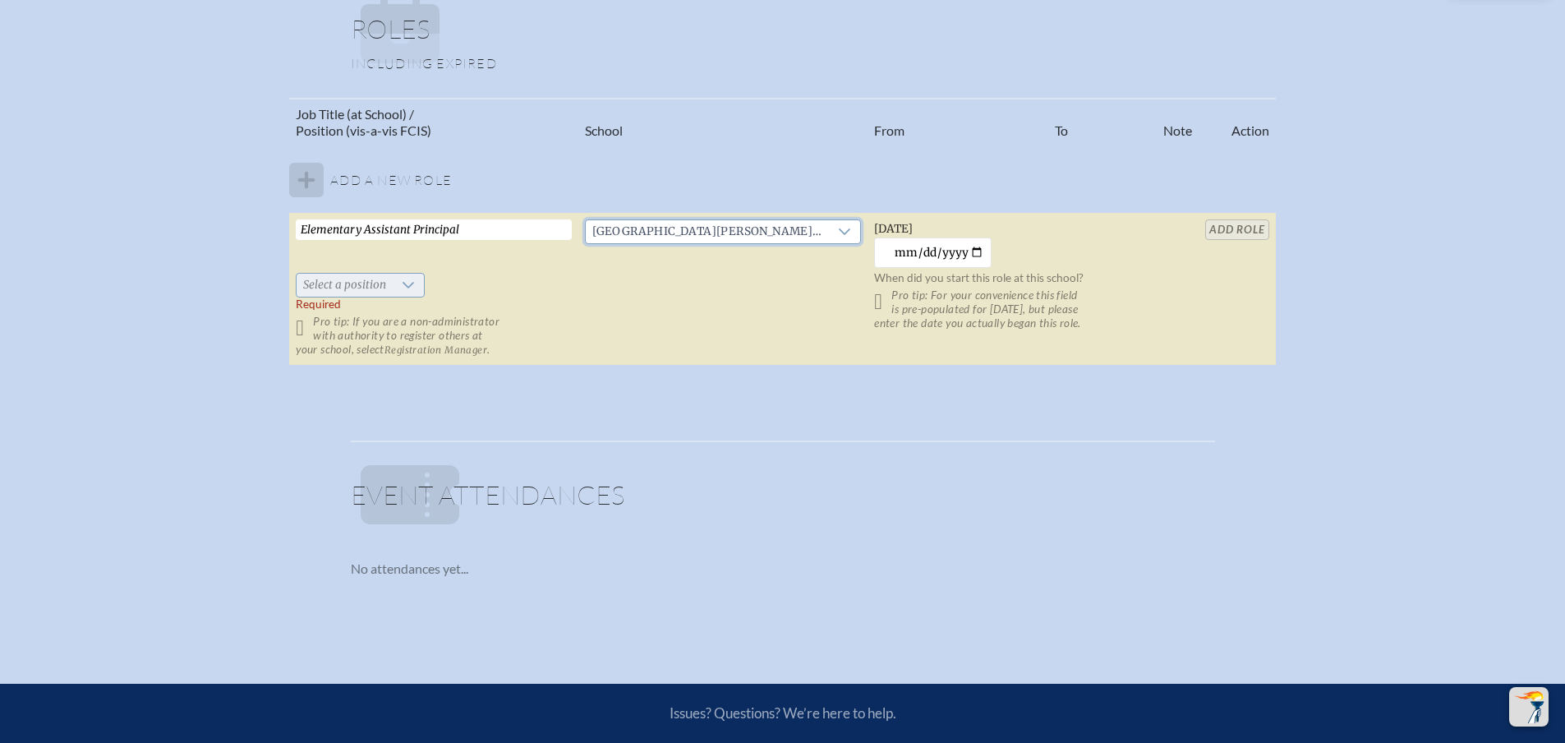
click at [402, 292] on icon at bounding box center [408, 285] width 13 height 13
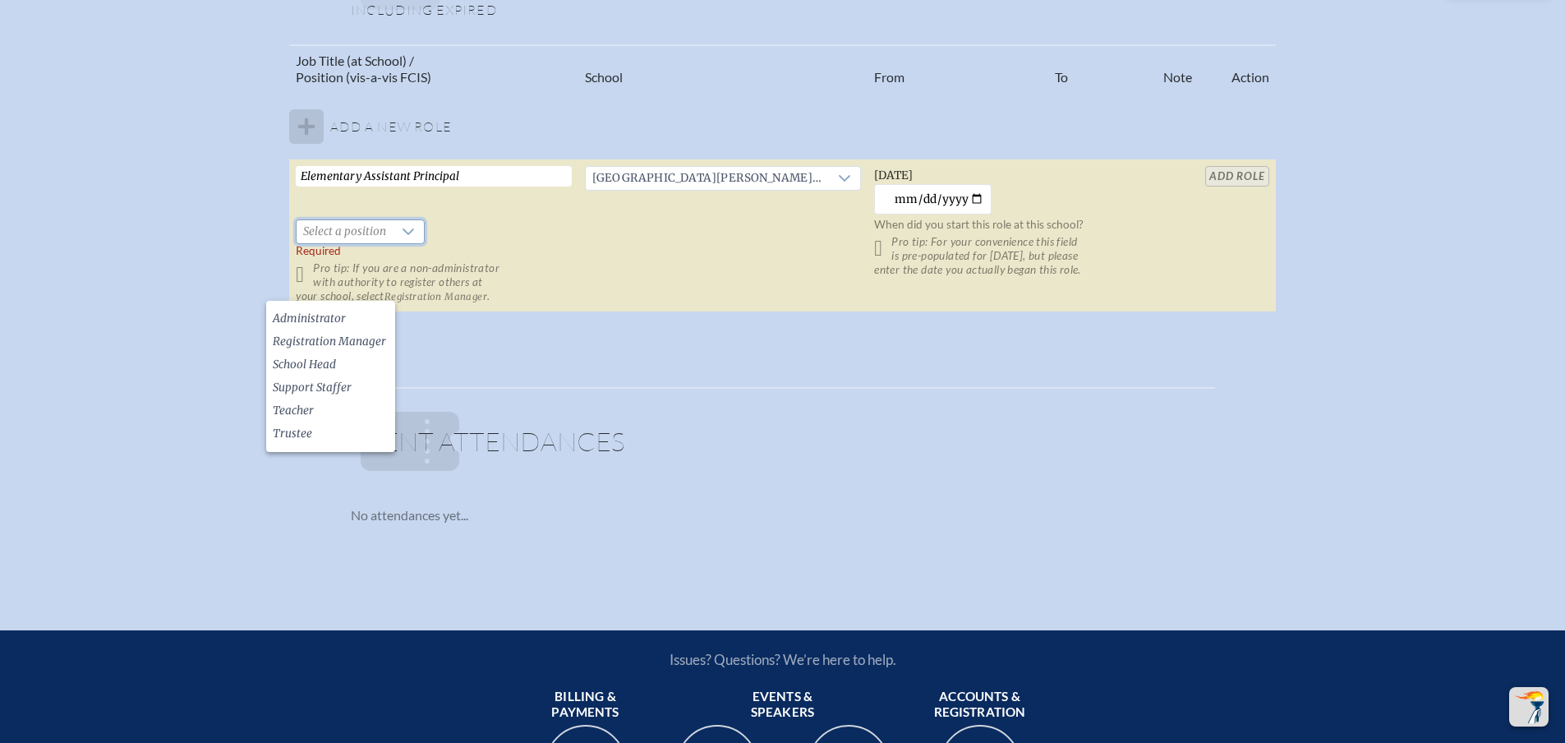
scroll to position [1068, 0]
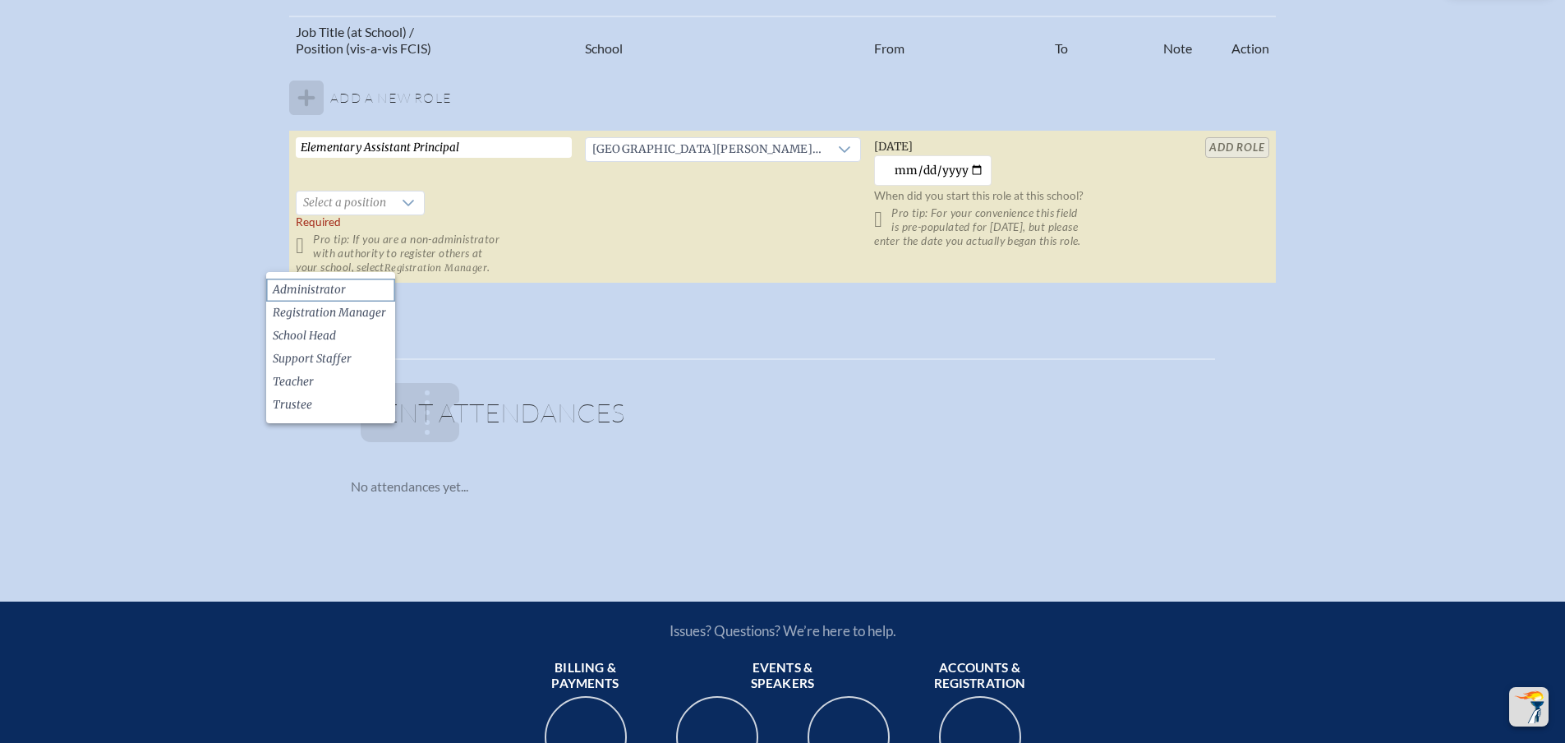
click at [316, 283] on span "Administrator" at bounding box center [309, 290] width 73 height 16
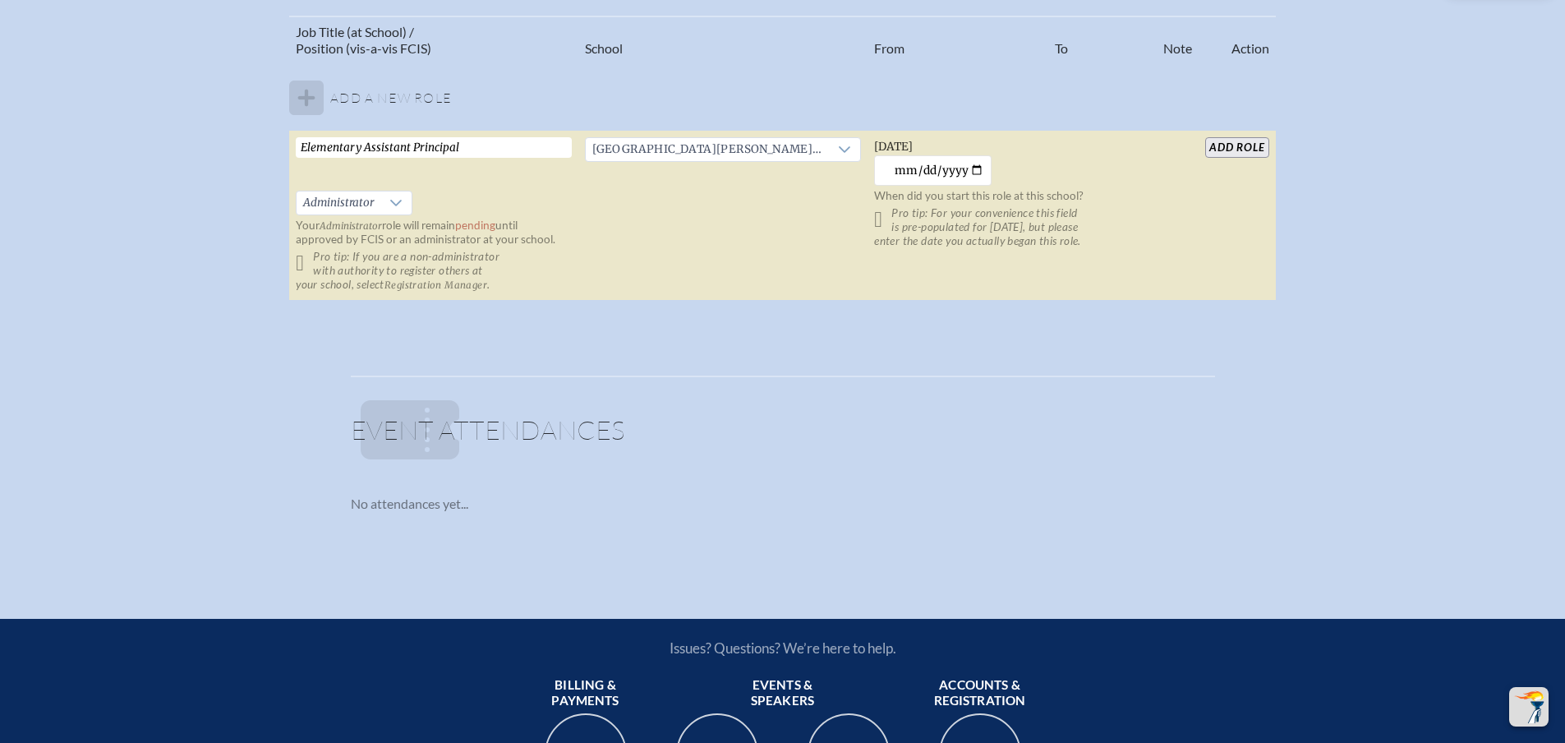
click at [165, 276] on div "Job Title (at School) / Position (vis-a-vis FCIS) School From To Note Action Ad…" at bounding box center [783, 165] width 1536 height 299
click at [135, 288] on div "Job Title (at School) / Position (vis-a-vis FCIS) School From To Note Action Ad…" at bounding box center [783, 165] width 1536 height 299
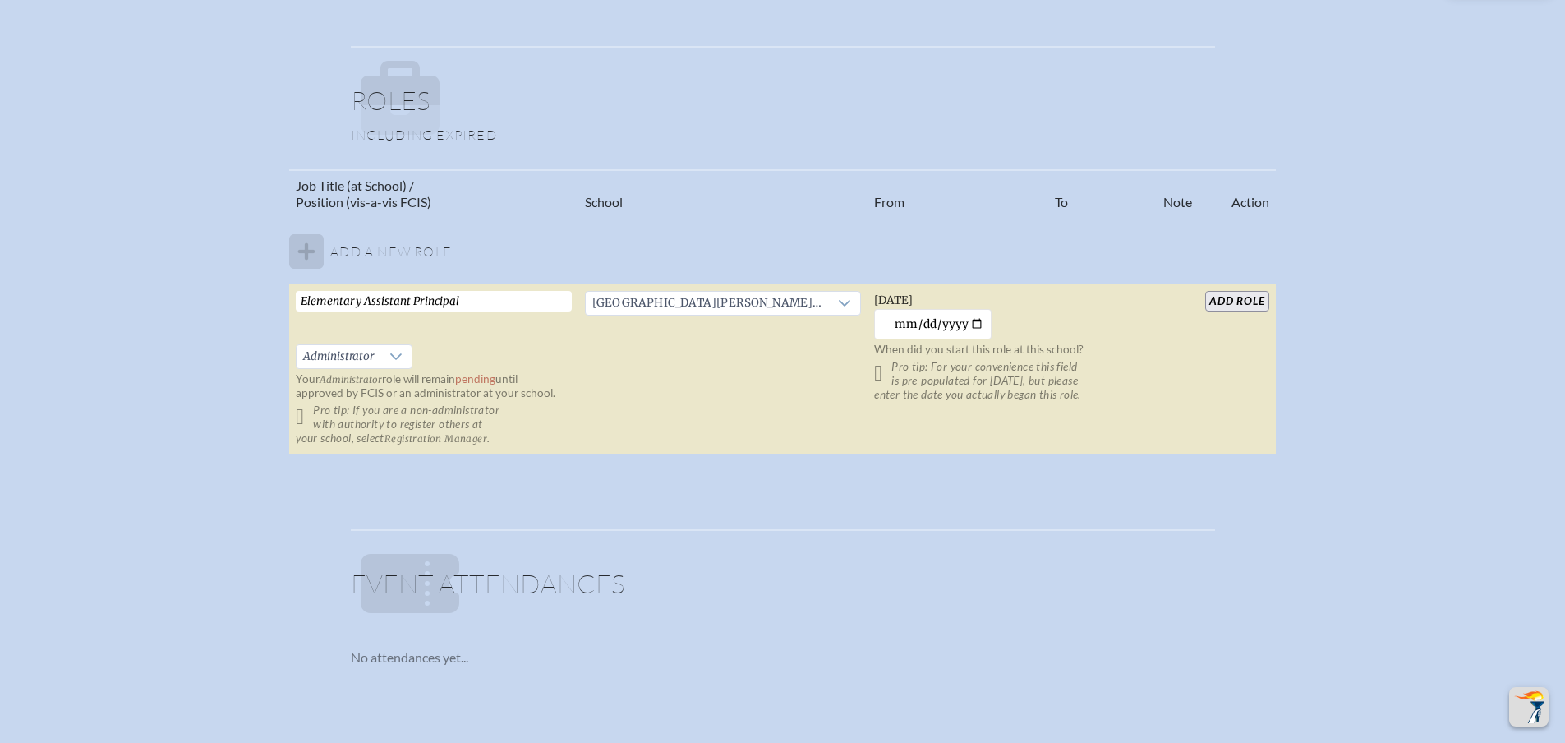
scroll to position [832, 0]
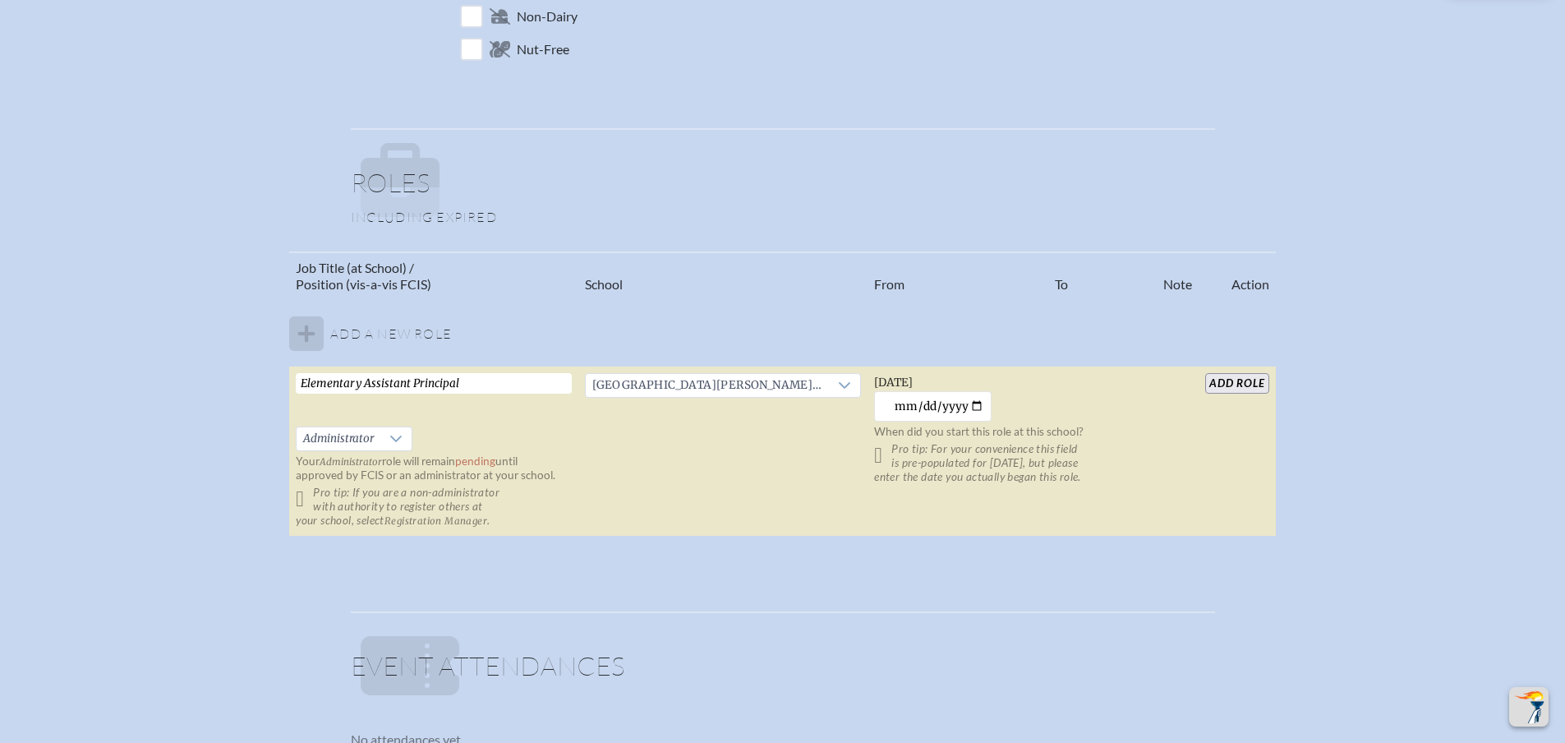
click at [1254, 394] on input "add Role" at bounding box center [1236, 383] width 63 height 21
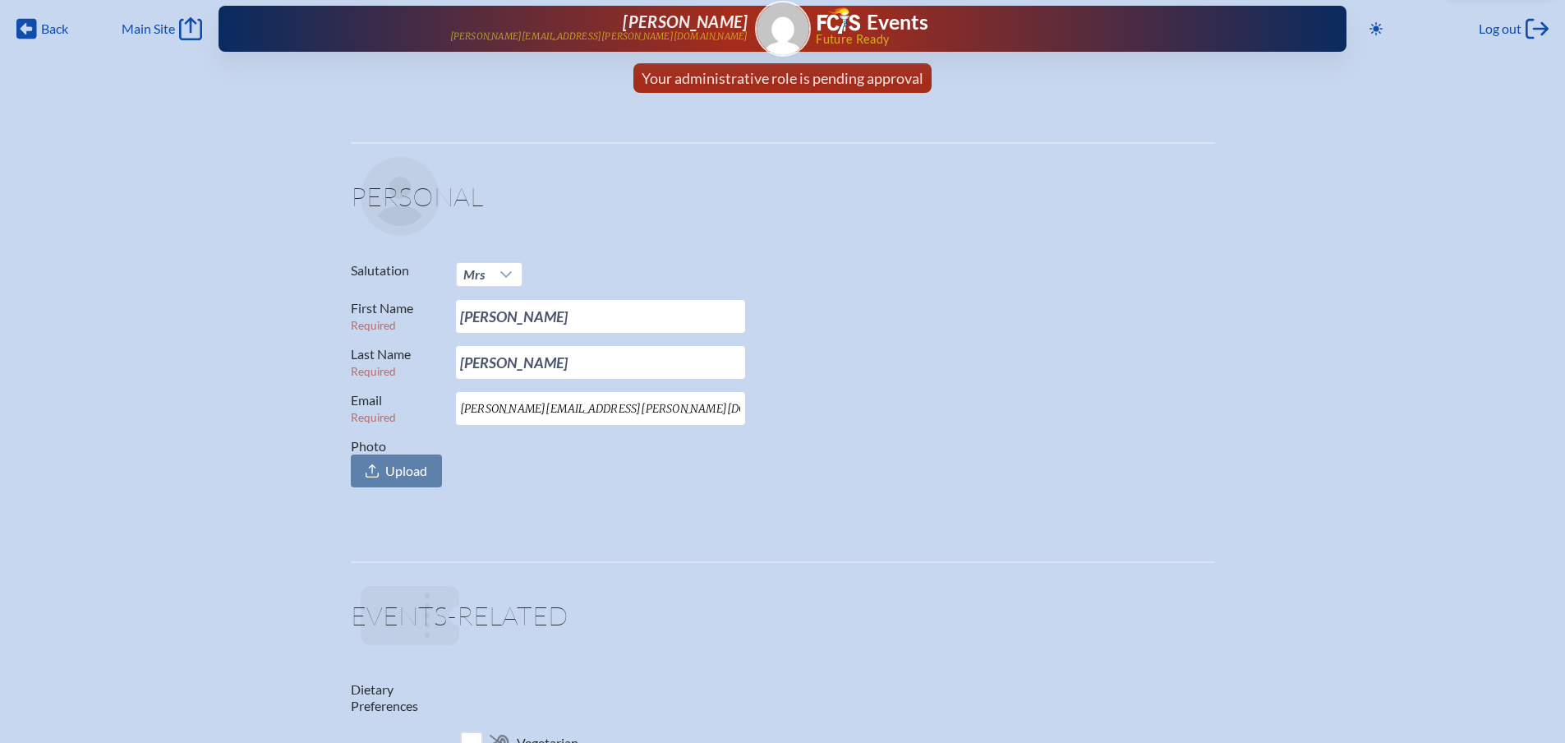
scroll to position [0, 0]
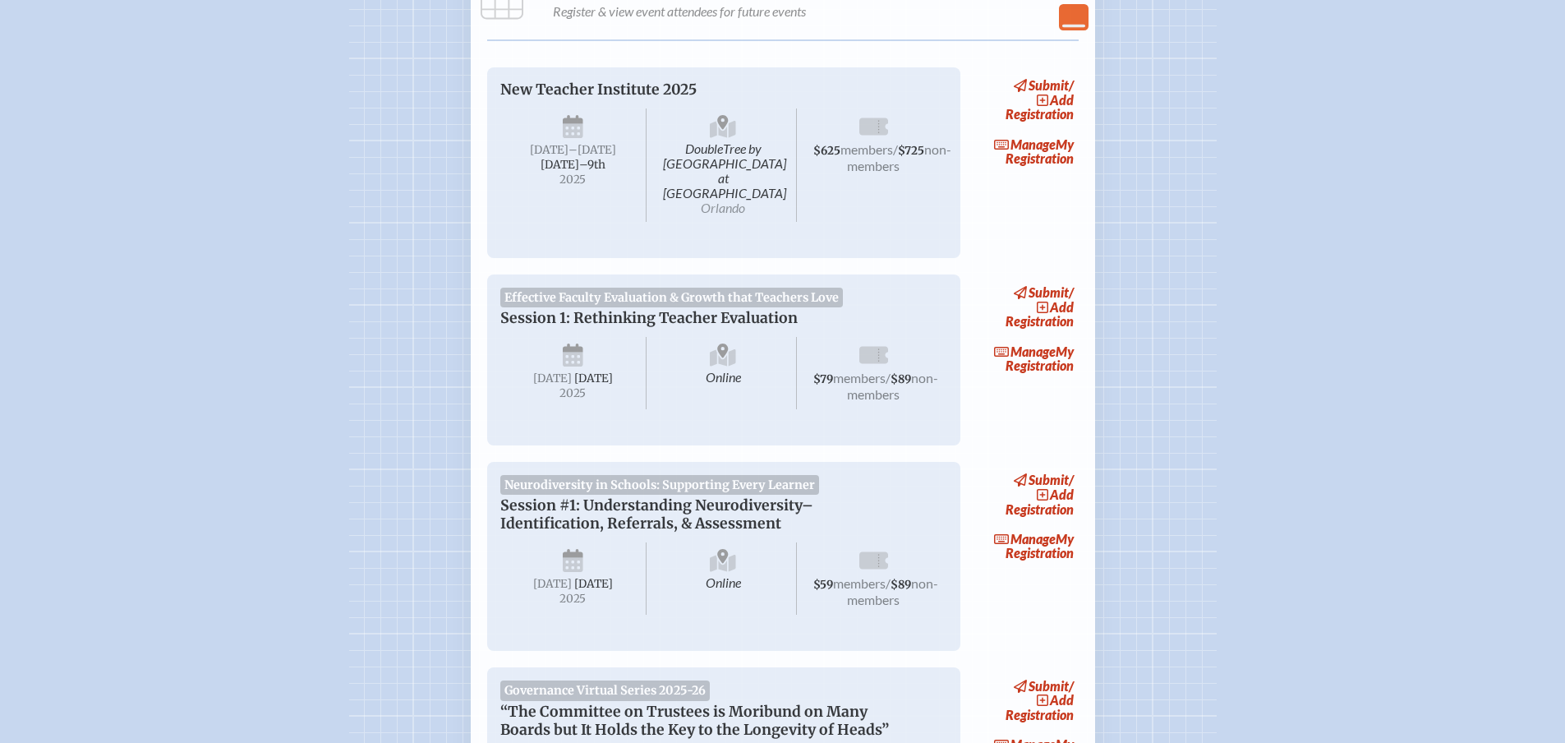
scroll to position [247, 0]
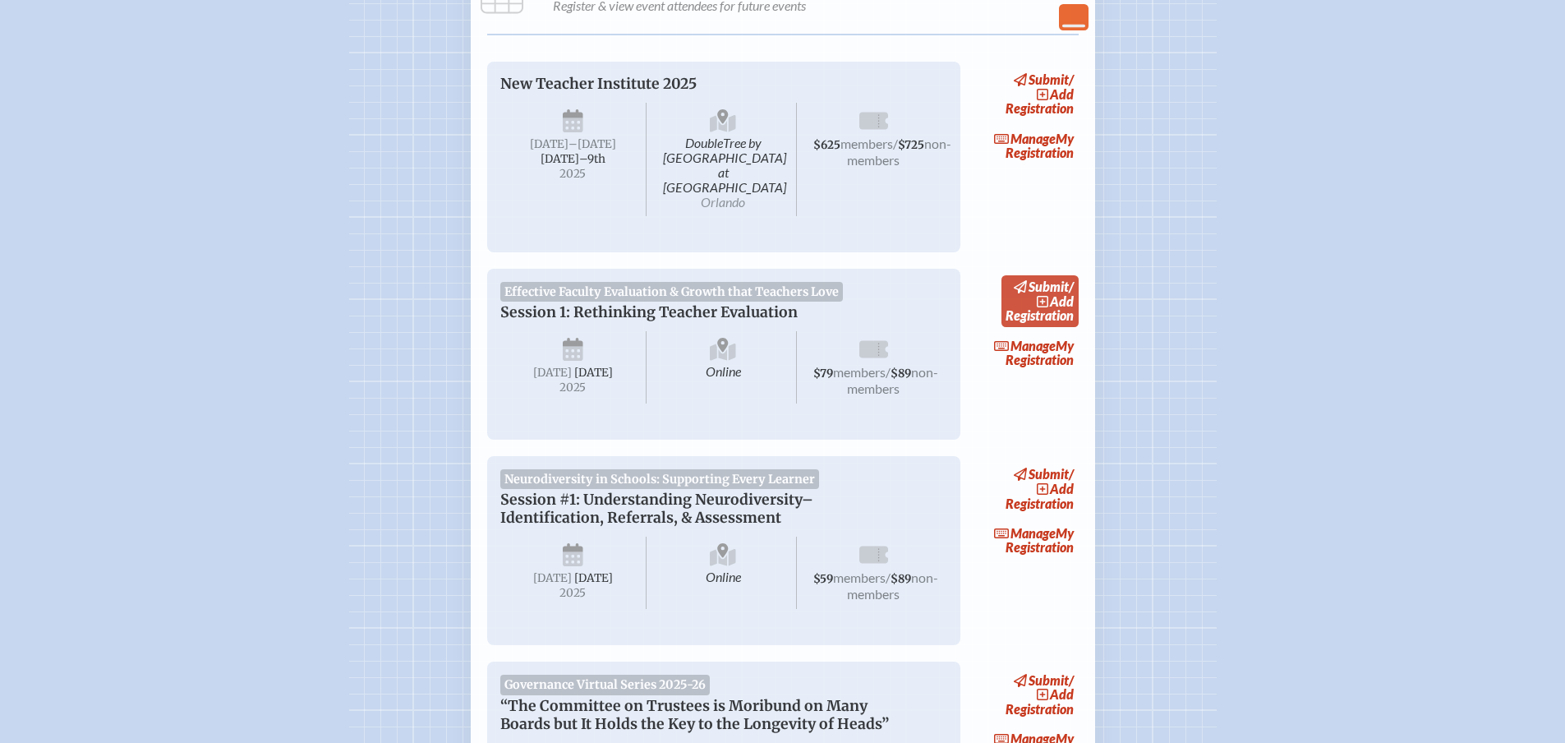
click at [1069, 294] on span "submit" at bounding box center [1049, 287] width 40 height 16
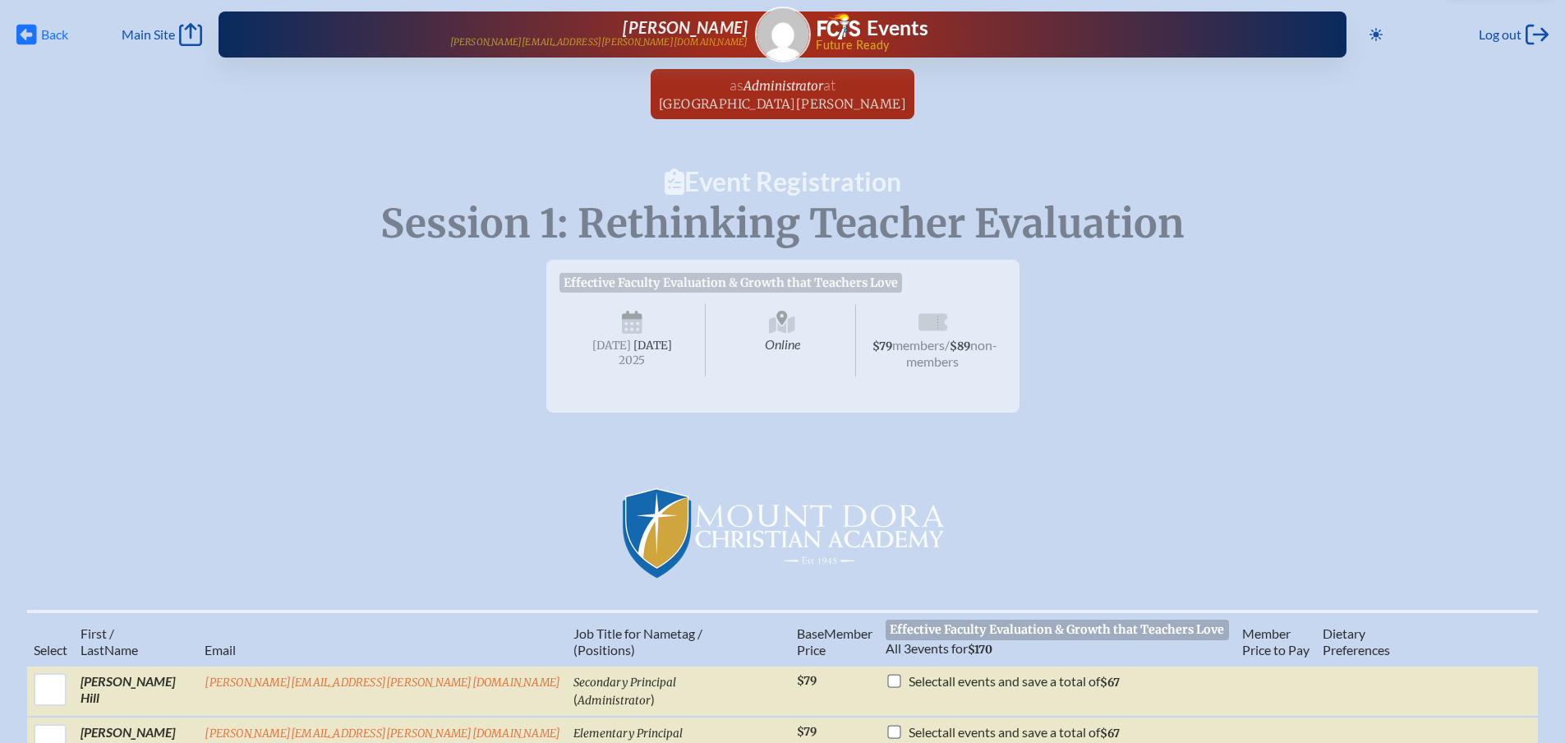
click at [32, 36] on icon "Back" at bounding box center [26, 34] width 21 height 23
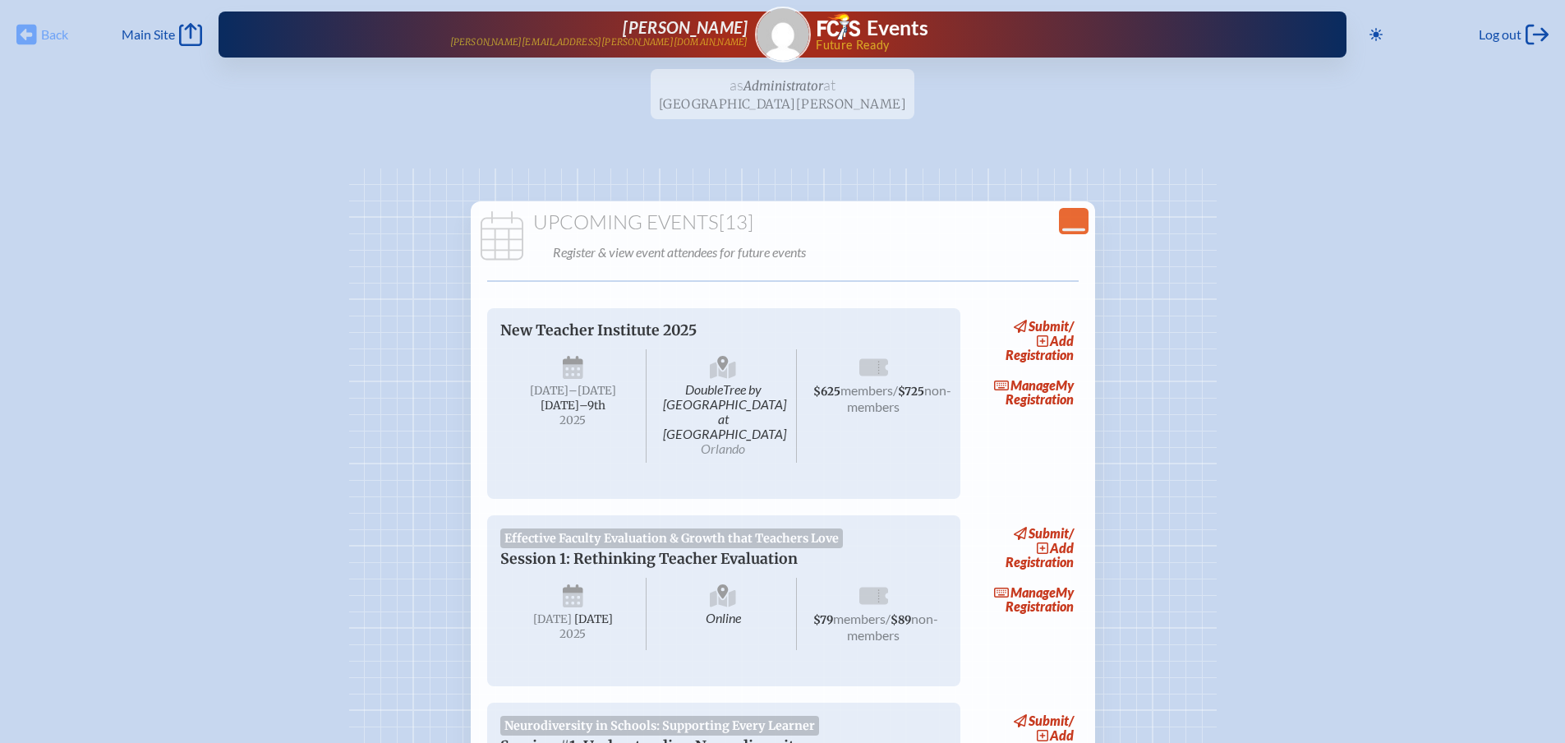
scroll to position [247, 0]
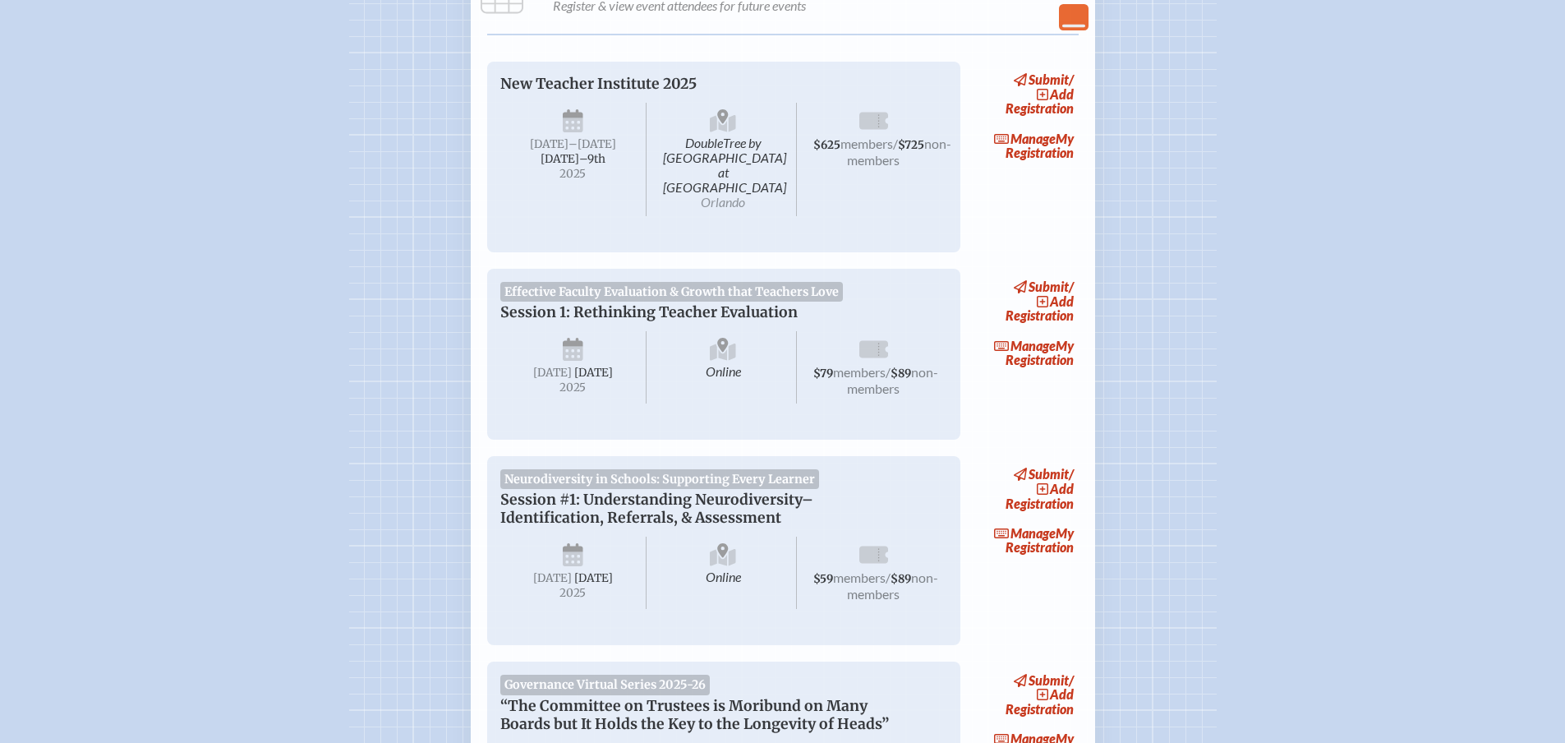
click at [561, 302] on span "Effective Faculty Evaluation & Growth that Teachers Love" at bounding box center [671, 292] width 343 height 20
click at [561, 321] on p "Session 1: Rethinking Teacher Evaluation" at bounding box center [707, 312] width 414 height 18
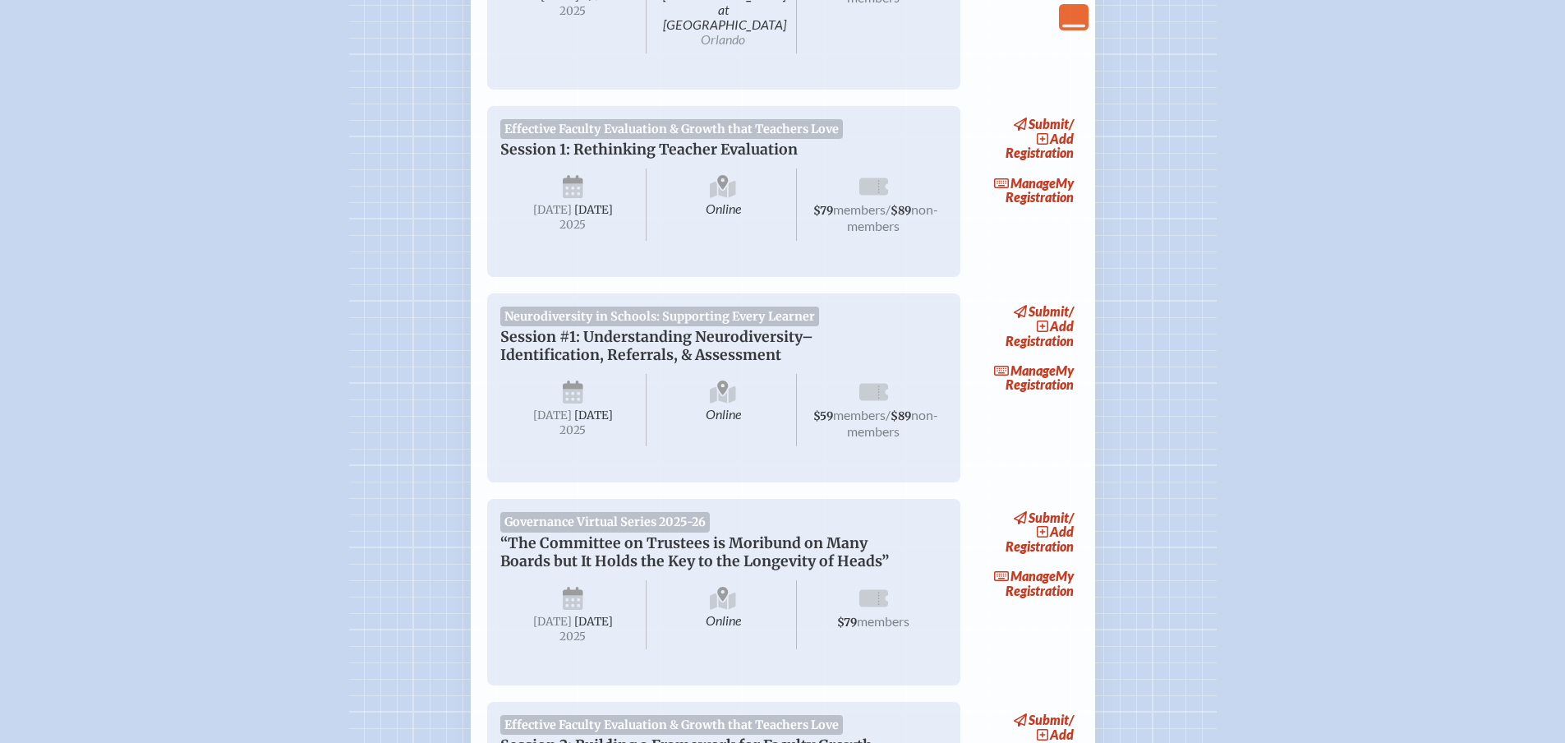
scroll to position [411, 0]
click at [514, 135] on span "Effective Faculty Evaluation & Growth that Teachers Love" at bounding box center [671, 128] width 343 height 20
click at [671, 205] on span "Online" at bounding box center [723, 203] width 147 height 72
click at [734, 209] on span "Online" at bounding box center [723, 203] width 147 height 72
click at [878, 215] on span "members" at bounding box center [859, 208] width 53 height 16
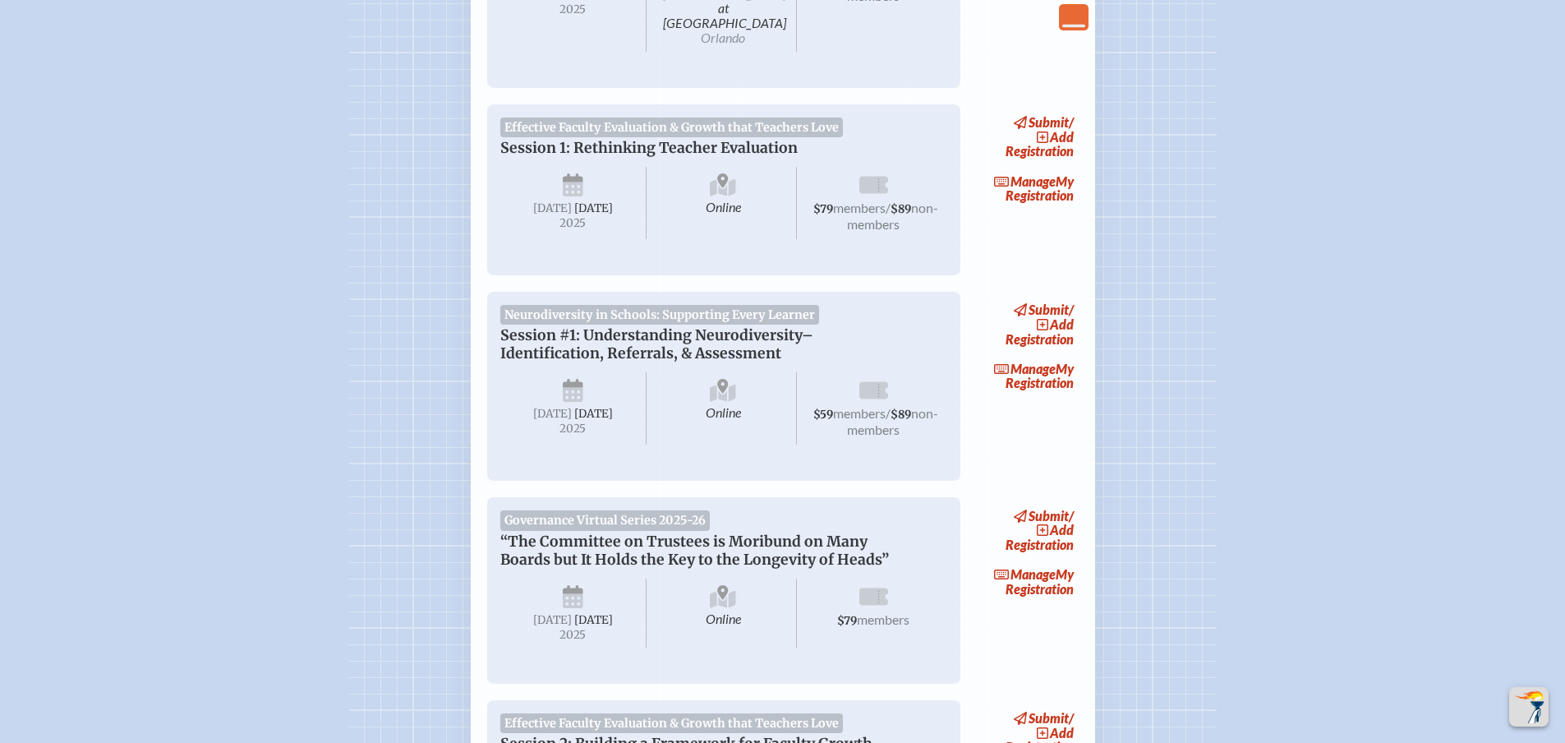
click at [578, 215] on span "[DATE]" at bounding box center [593, 208] width 39 height 14
click at [505, 239] on span "[DATE]" at bounding box center [573, 203] width 147 height 72
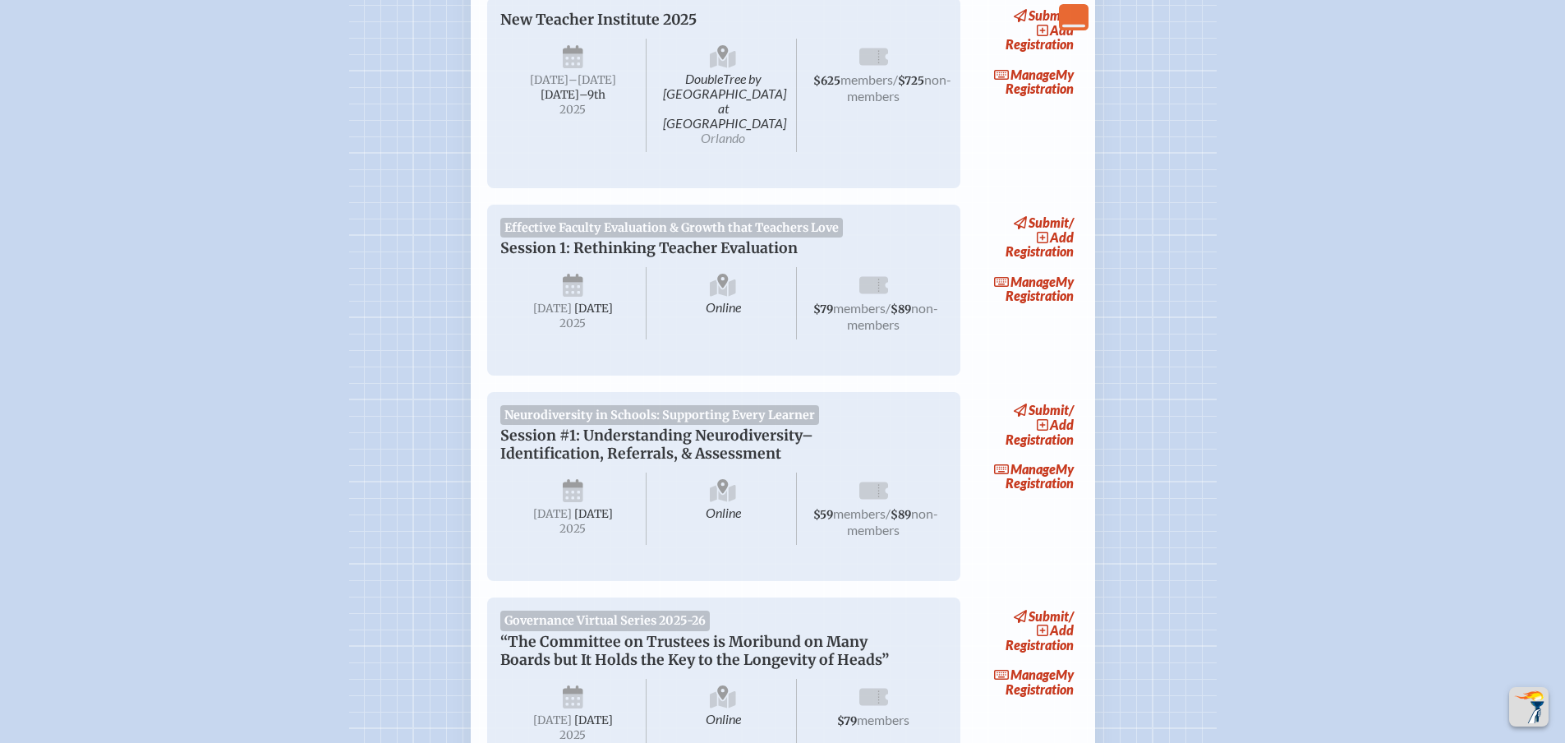
scroll to position [0, 0]
